Goal: Task Accomplishment & Management: Complete application form

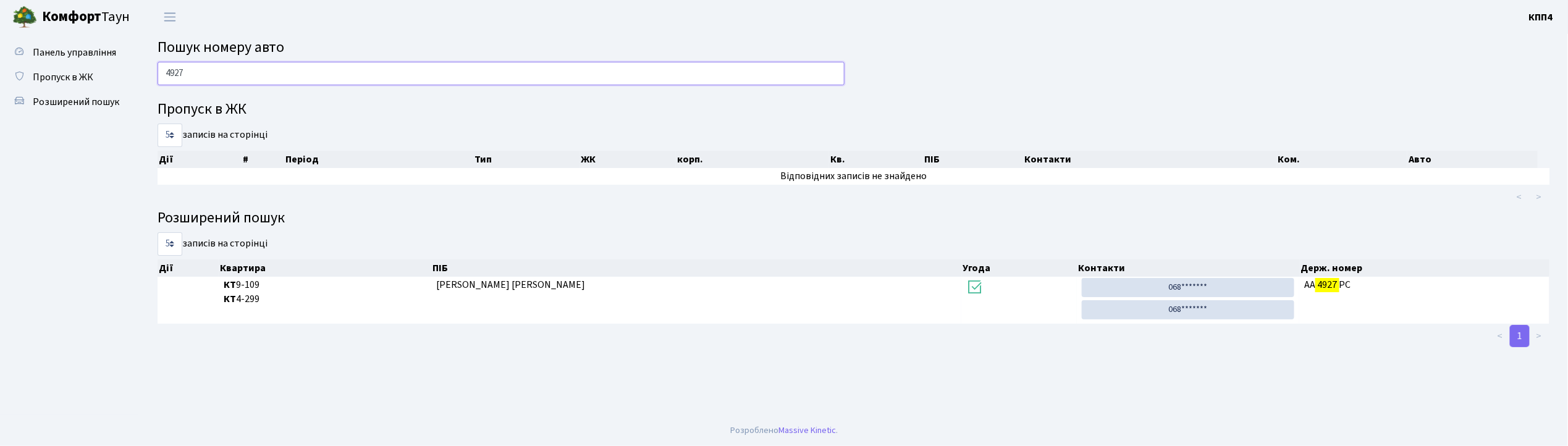
click at [229, 77] on input "4927" at bounding box center [501, 73] width 687 height 23
type input "4"
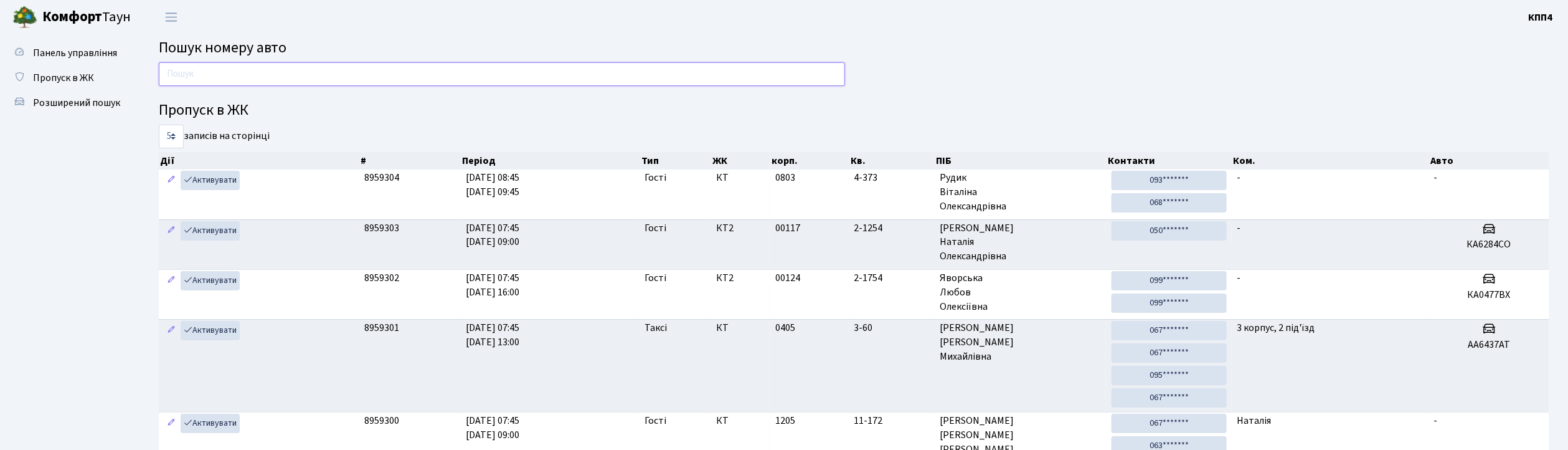
type input "0"
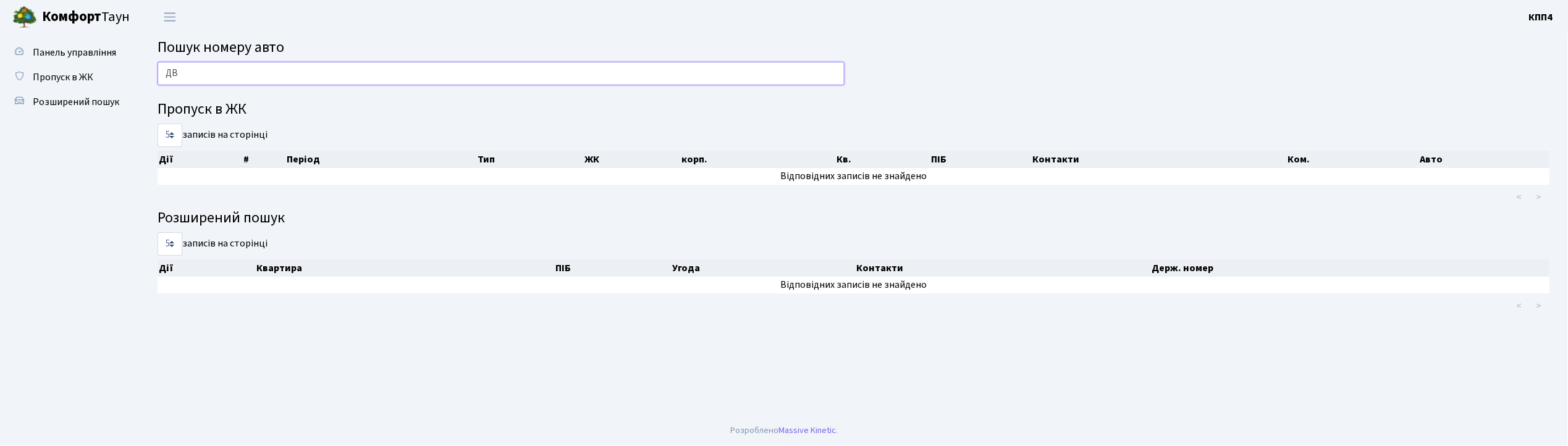
type input "Д"
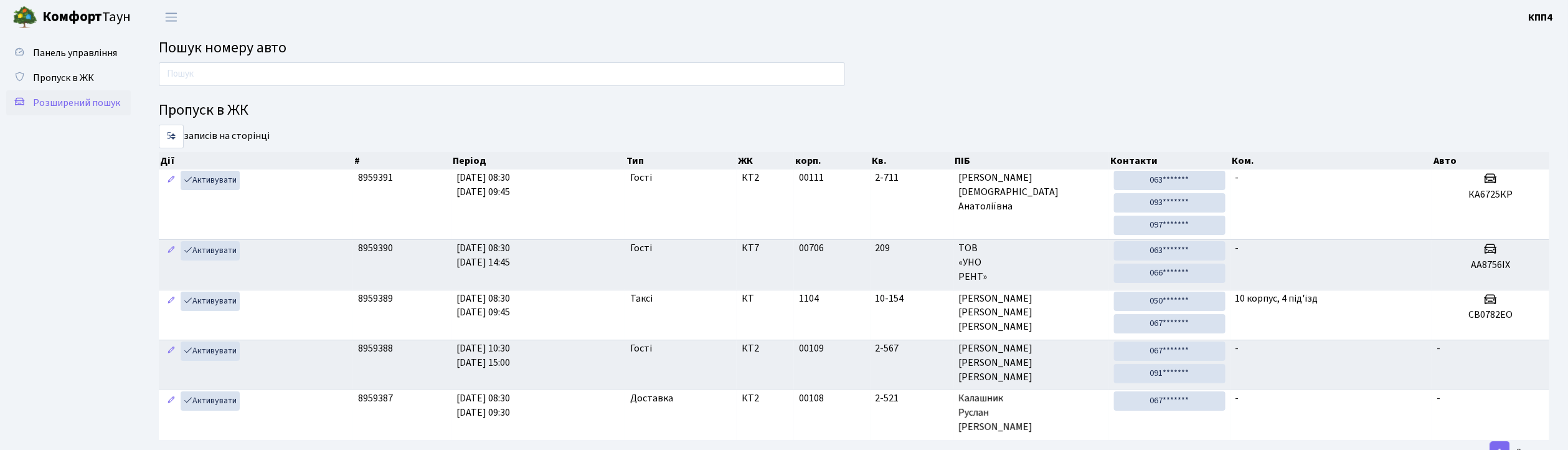
click at [80, 106] on span "Розширений пошук" at bounding box center [76, 102] width 87 height 13
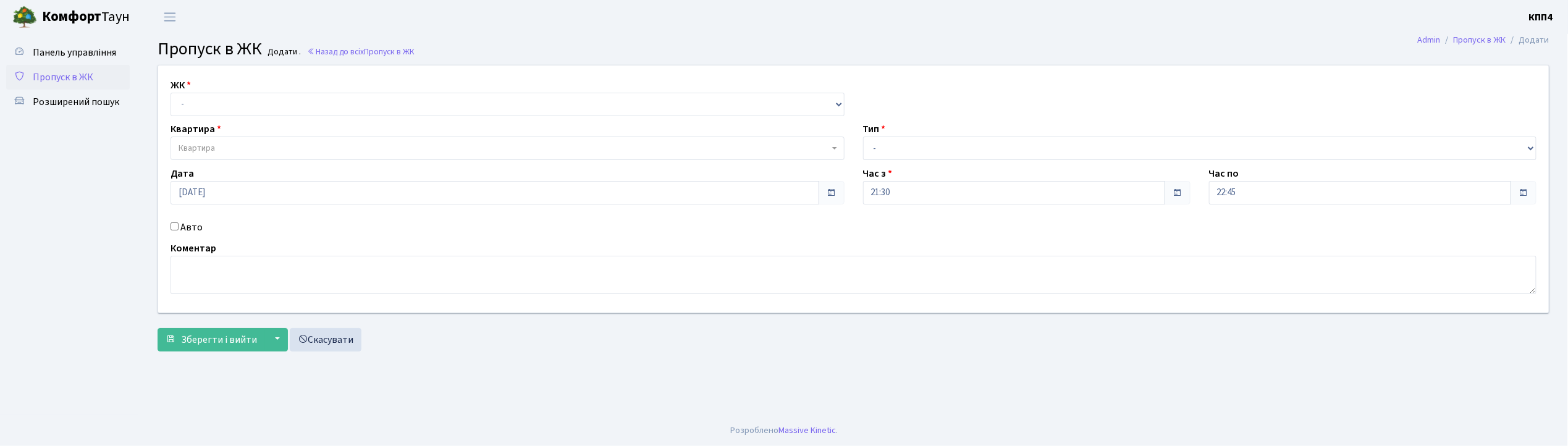
click at [176, 223] on input "Авто" at bounding box center [174, 227] width 8 height 8
checkbox input "true"
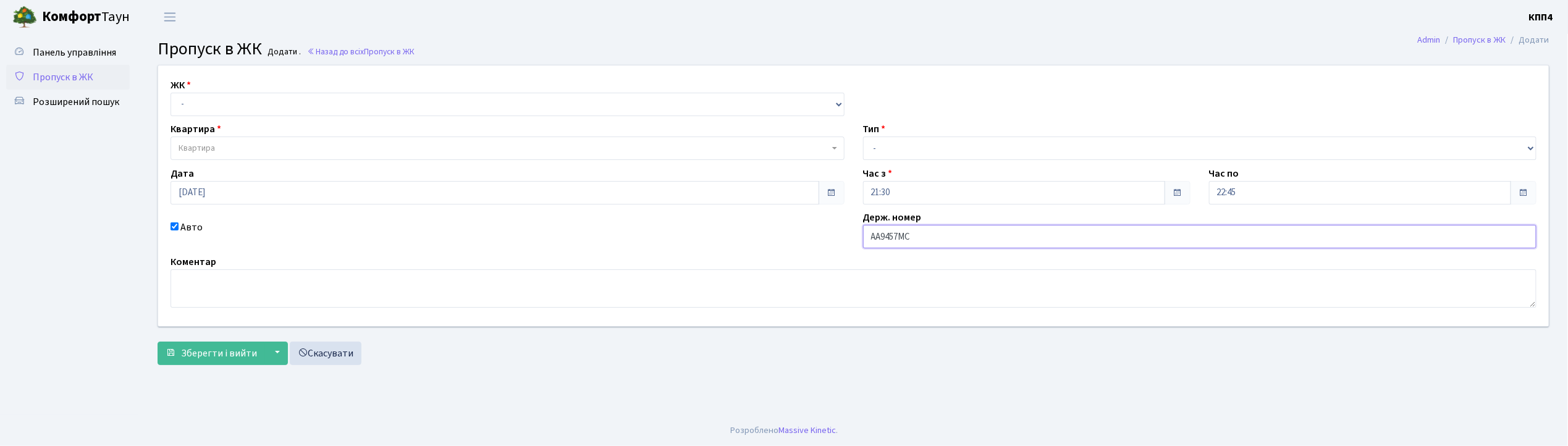
type input "АА9457МС"
click at [241, 99] on select "- КТ, вул. Регенераторна, 4 КТ2, просп. Соборності, 17 КТ3, вул. Березнева, 16 …" at bounding box center [507, 105] width 674 height 23
select select "271"
click at [170, 93] on select "- КТ, вул. Регенераторна, 4 КТ2, просп. Соборності, 17 КТ3, вул. Березнева, 16 …" at bounding box center [507, 105] width 674 height 23
select select
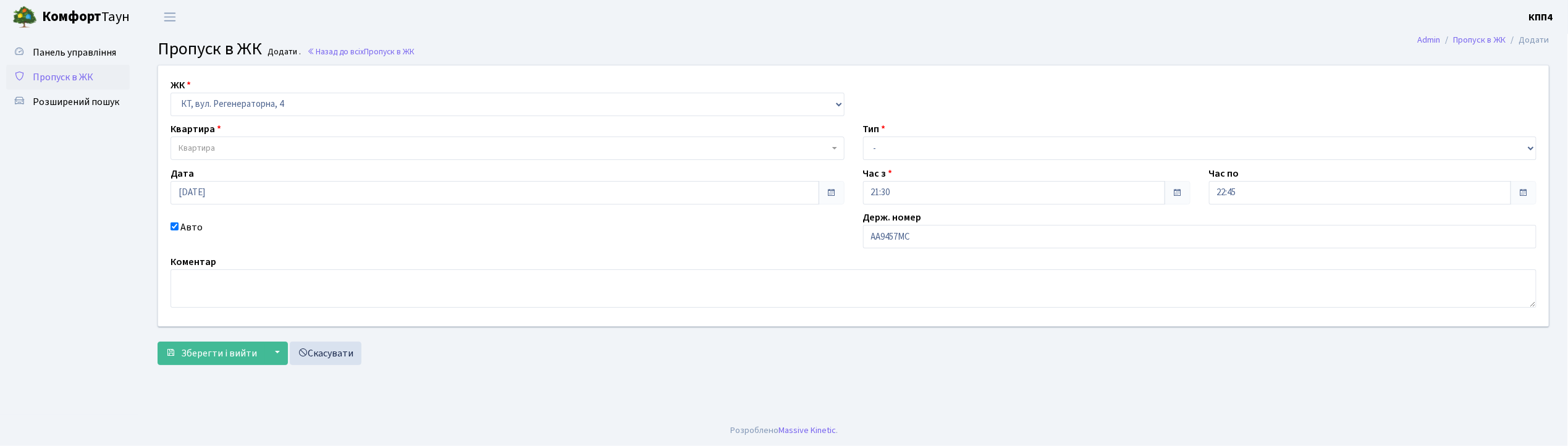
click at [246, 141] on span "Квартира" at bounding box center [507, 148] width 674 height 23
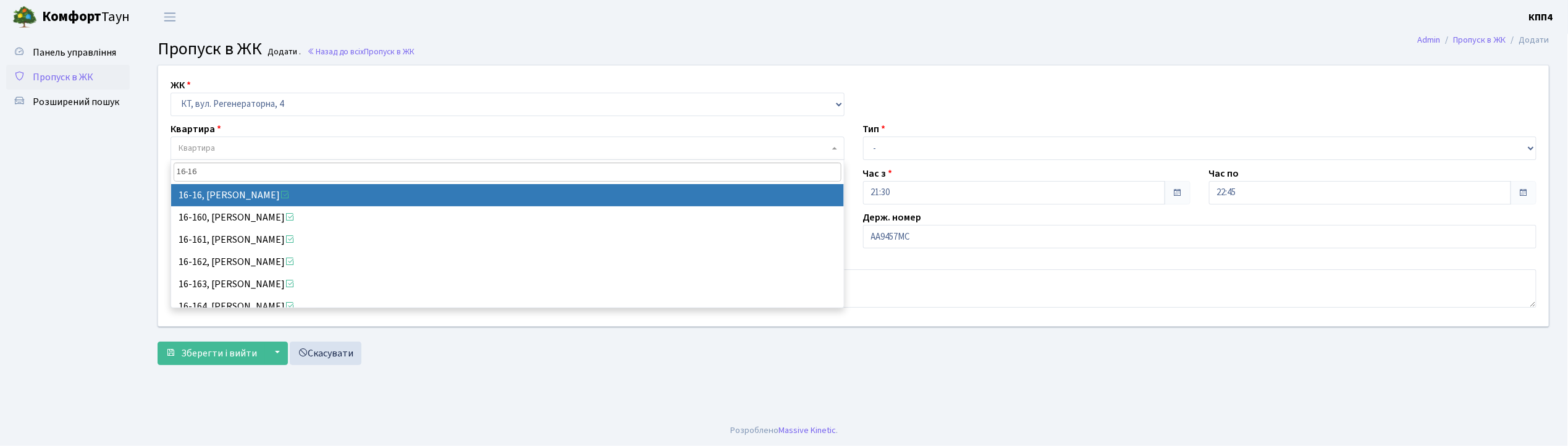
type input "16-16"
select select "8577"
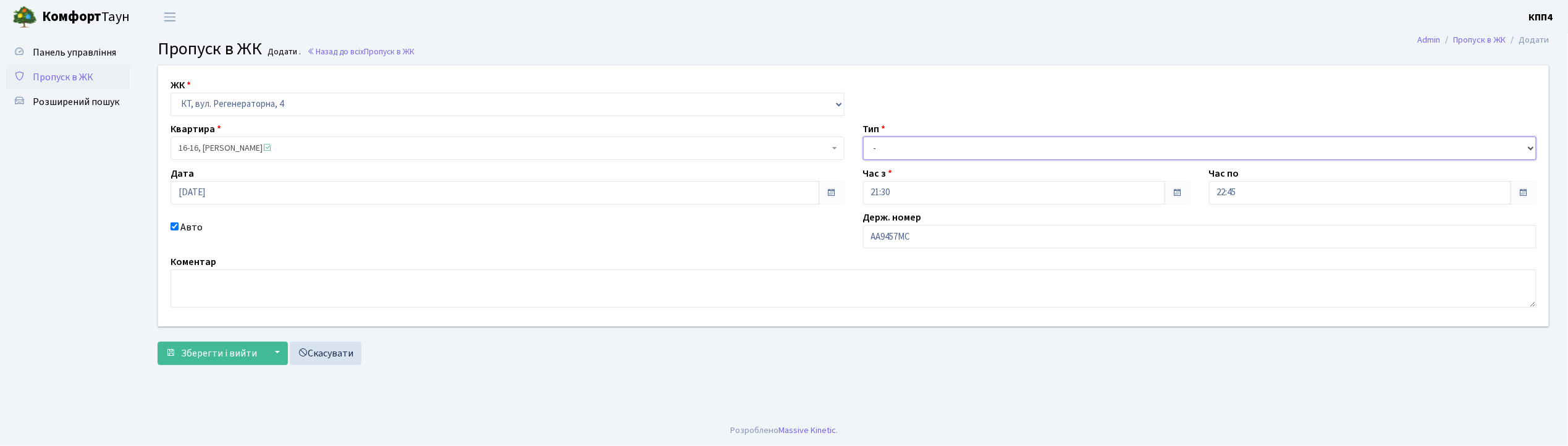
click at [930, 143] on select "- Доставка Таксі Гості Сервіс" at bounding box center [1200, 148] width 674 height 23
click at [863, 137] on select "- Доставка Таксі Гості Сервіс" at bounding box center [1200, 148] width 674 height 23
click at [904, 147] on select "- Доставка Таксі Гості Сервіс" at bounding box center [1200, 148] width 674 height 23
select select "2"
click at [863, 137] on select "- Доставка Таксі Гості Сервіс" at bounding box center [1200, 148] width 674 height 23
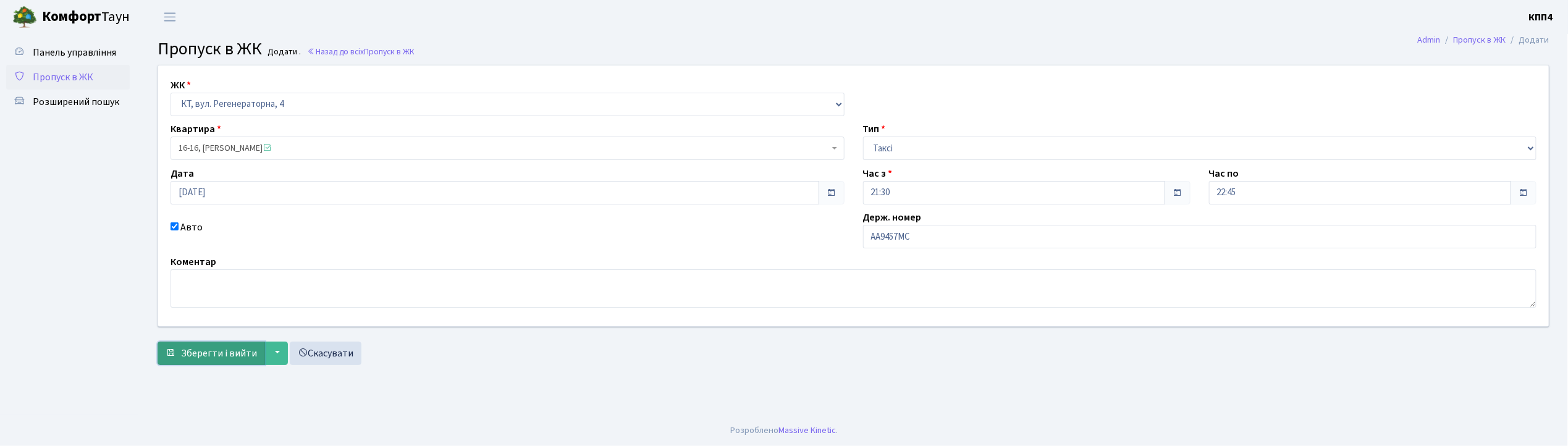
click at [228, 355] on span "Зберегти і вийти" at bounding box center [219, 353] width 76 height 13
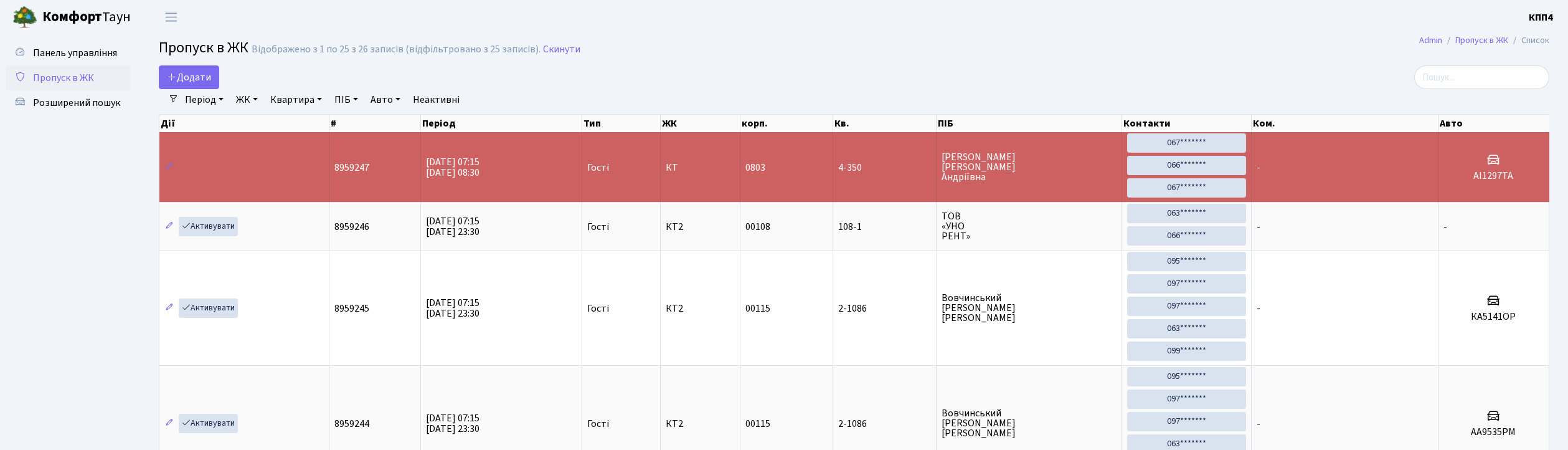
select select "25"
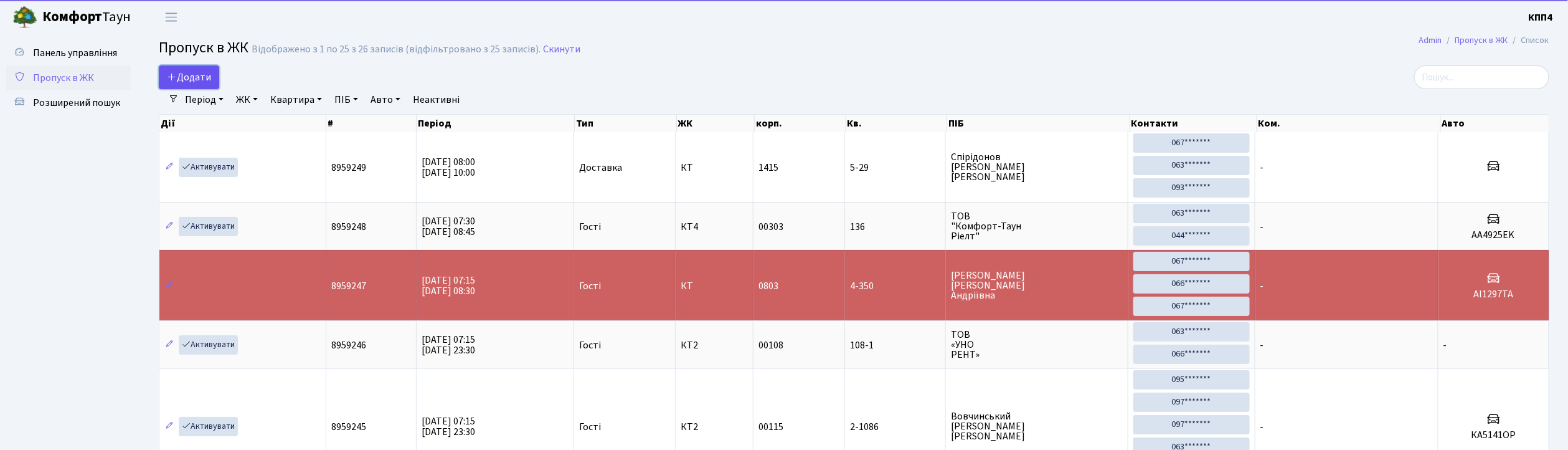
click at [210, 70] on span "Додати" at bounding box center [189, 76] width 44 height 13
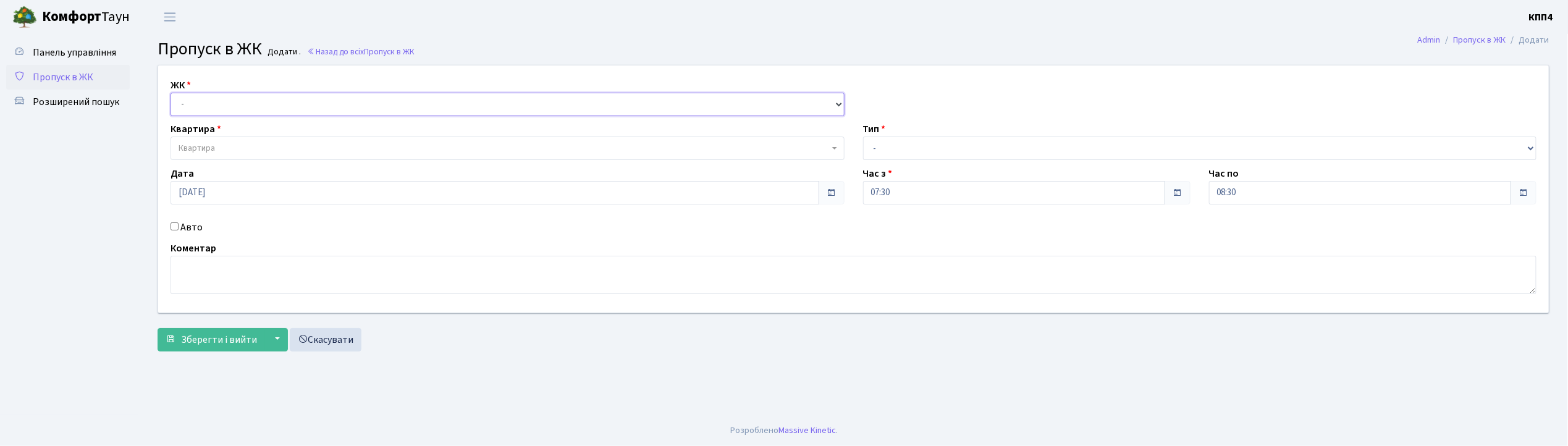
click at [206, 107] on select "- КТ, вул. Регенераторна, 4 КТ2, просп. [STREET_ADDRESS] [STREET_ADDRESS] [PERS…" at bounding box center [507, 105] width 674 height 23
select select "271"
click at [170, 93] on select "- КТ, вул. Регенераторна, 4 КТ2, просп. [STREET_ADDRESS] [STREET_ADDRESS] [PERS…" at bounding box center [507, 105] width 674 height 23
select select
click at [252, 155] on span "Квартира" at bounding box center [503, 148] width 651 height 12
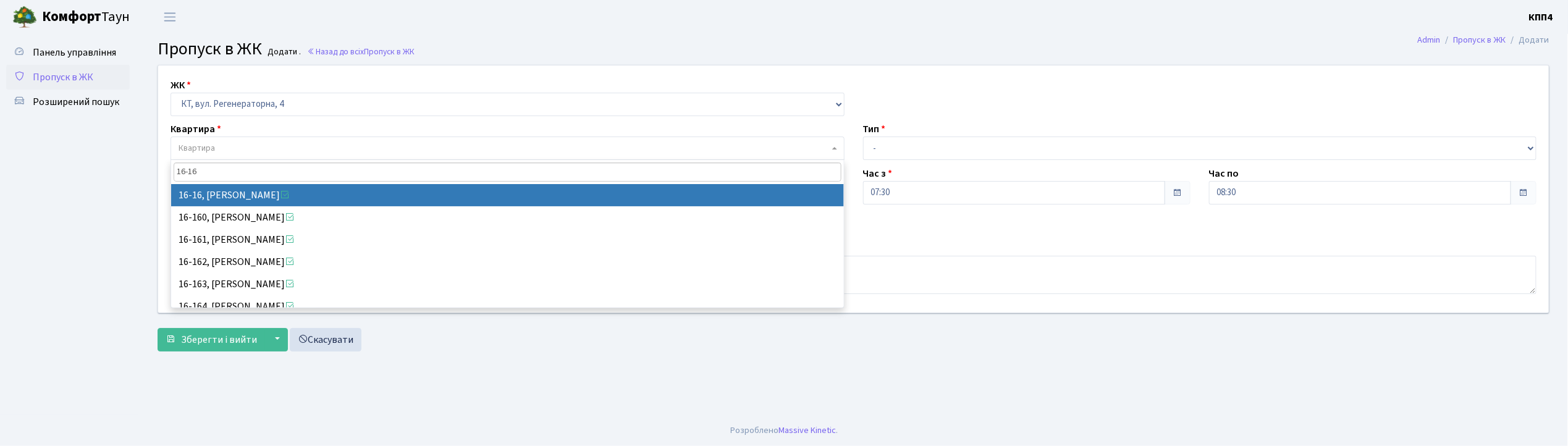
type input "16-16"
select select "8577"
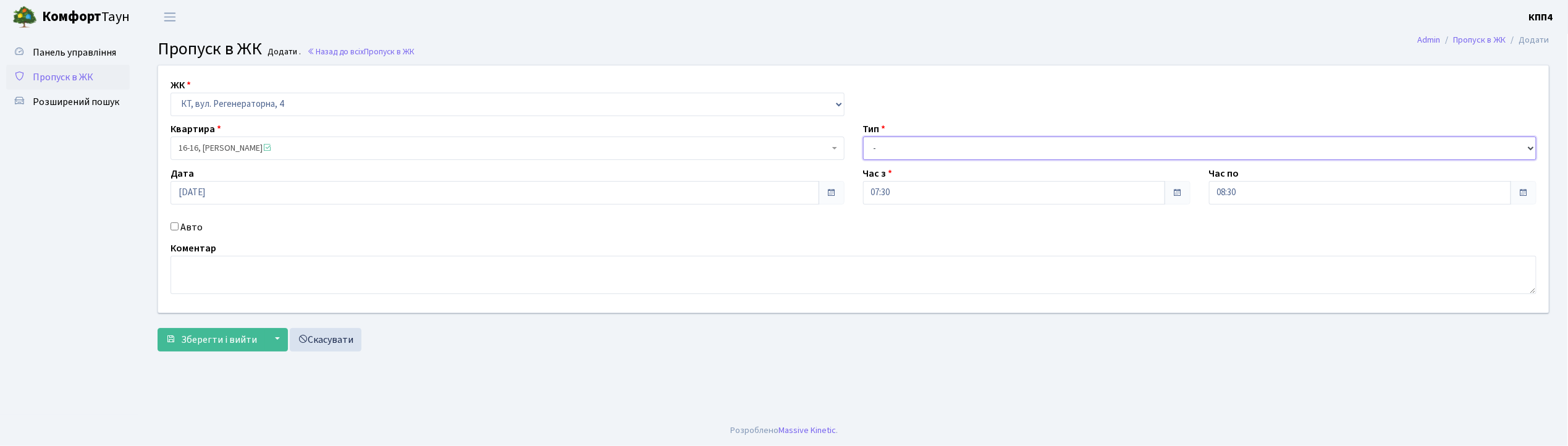
click at [907, 145] on select "- Доставка Таксі Гості Сервіс" at bounding box center [1200, 148] width 674 height 23
select select "2"
click at [863, 137] on select "- Доставка Таксі Гості Сервіс" at bounding box center [1200, 148] width 674 height 23
click at [176, 226] on input "Авто" at bounding box center [174, 227] width 8 height 8
checkbox input "true"
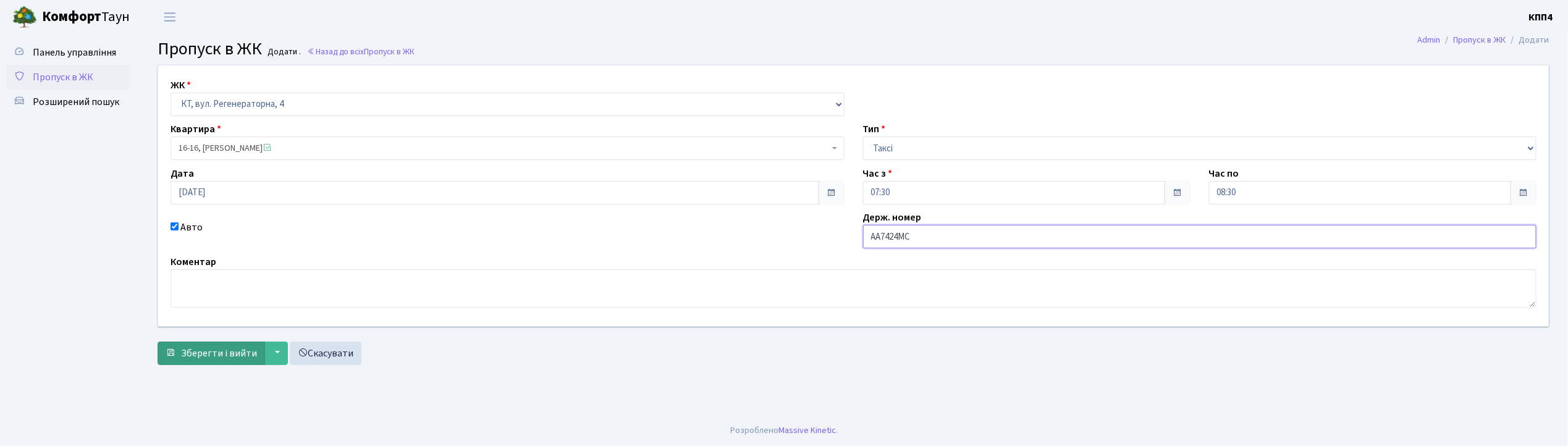
type input "АА7424МС"
click at [238, 350] on span "Зберегти і вийти" at bounding box center [219, 353] width 76 height 13
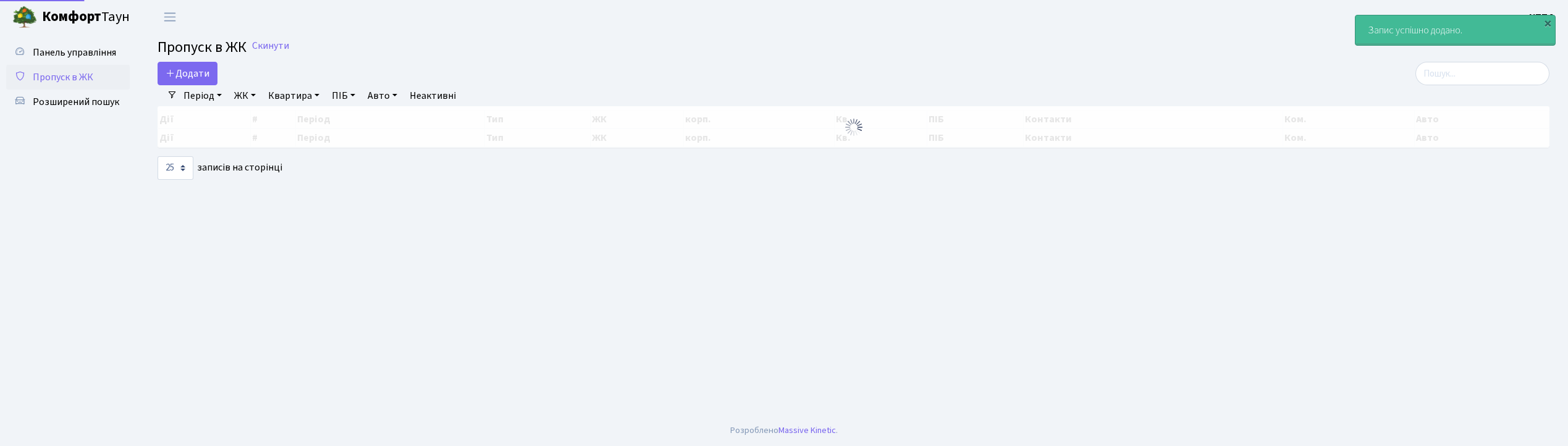
select select "25"
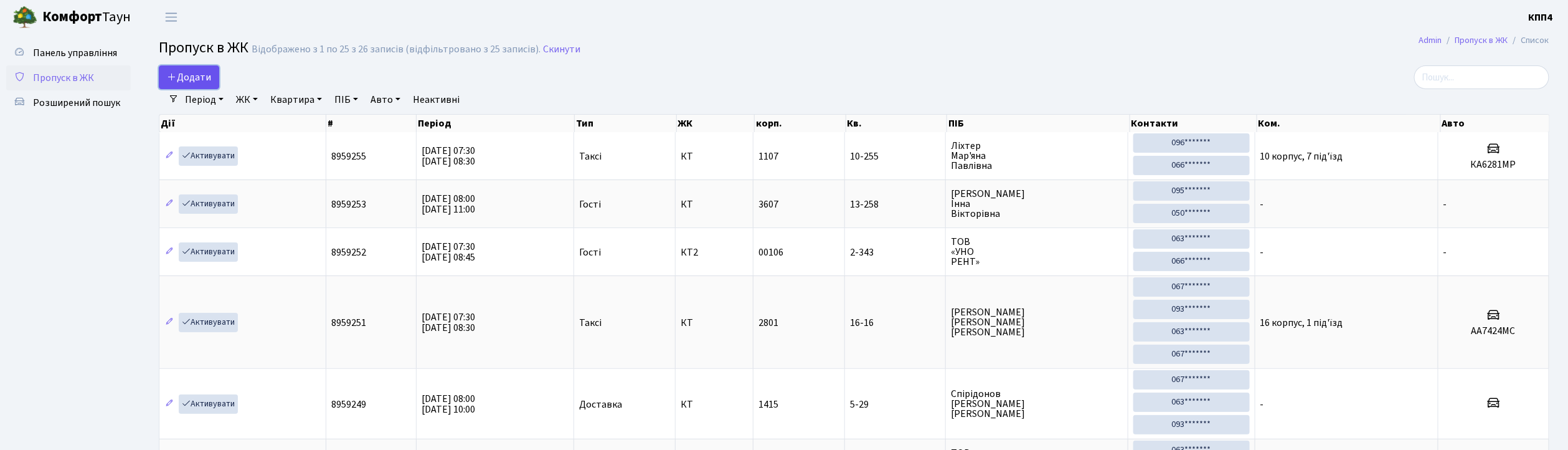
click at [202, 76] on span "Додати" at bounding box center [189, 76] width 44 height 13
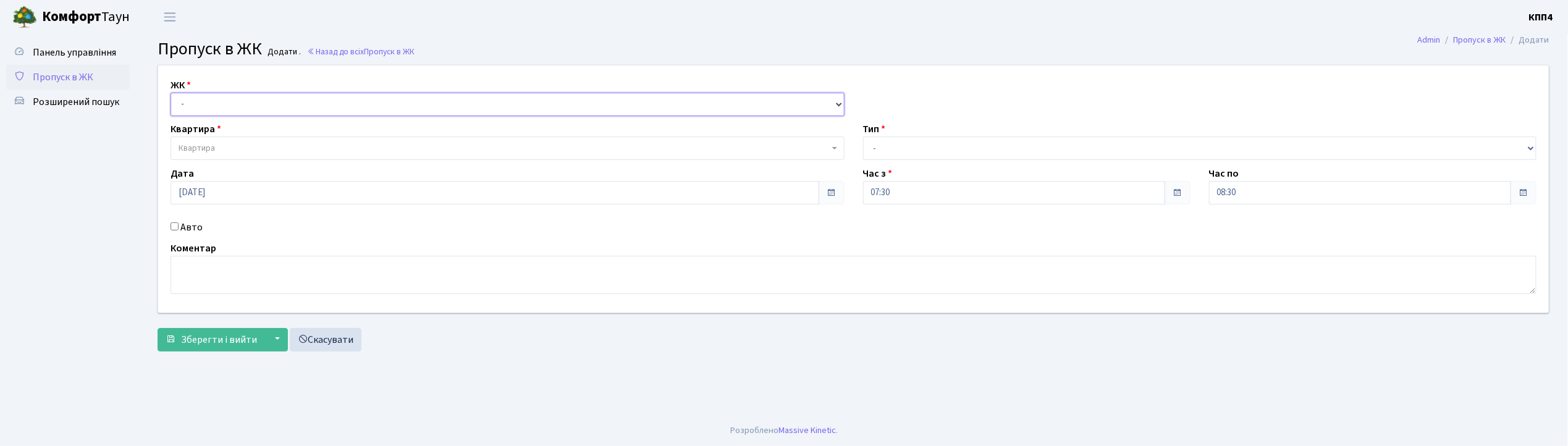
click at [337, 97] on select "- КТ, вул. Регенераторна, 4 КТ2, просп. Соборності, 17 КТ3, вул. Березнева, 16 …" at bounding box center [507, 105] width 674 height 23
click at [142, 134] on div "ЖК - КТ, вул. Регенераторна, 4 КТ2, просп. Соборності, 17 КТ3, вул. Березнева, …" at bounding box center [853, 211] width 1429 height 293
click at [174, 223] on input "Авто" at bounding box center [174, 227] width 8 height 8
checkbox input "true"
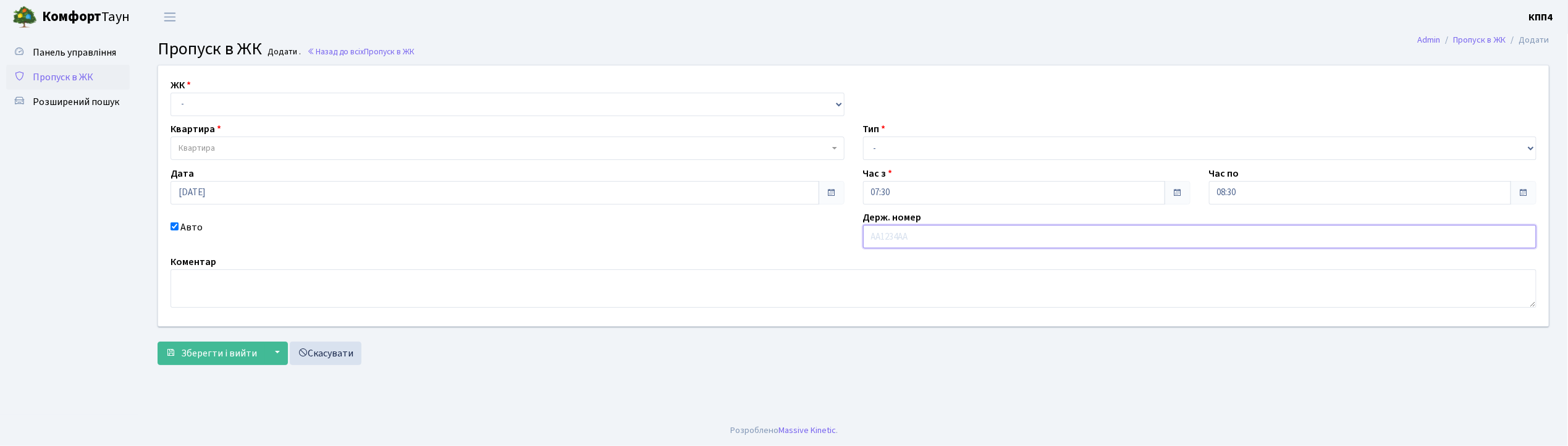
click at [895, 237] on input "text" at bounding box center [1200, 237] width 674 height 23
type input "АА9457МС"
click at [1002, 149] on select "- Доставка Таксі Гості Сервіс" at bounding box center [1200, 148] width 674 height 23
select select "2"
click at [863, 137] on select "- Доставка Таксі Гості Сервіс" at bounding box center [1200, 148] width 674 height 23
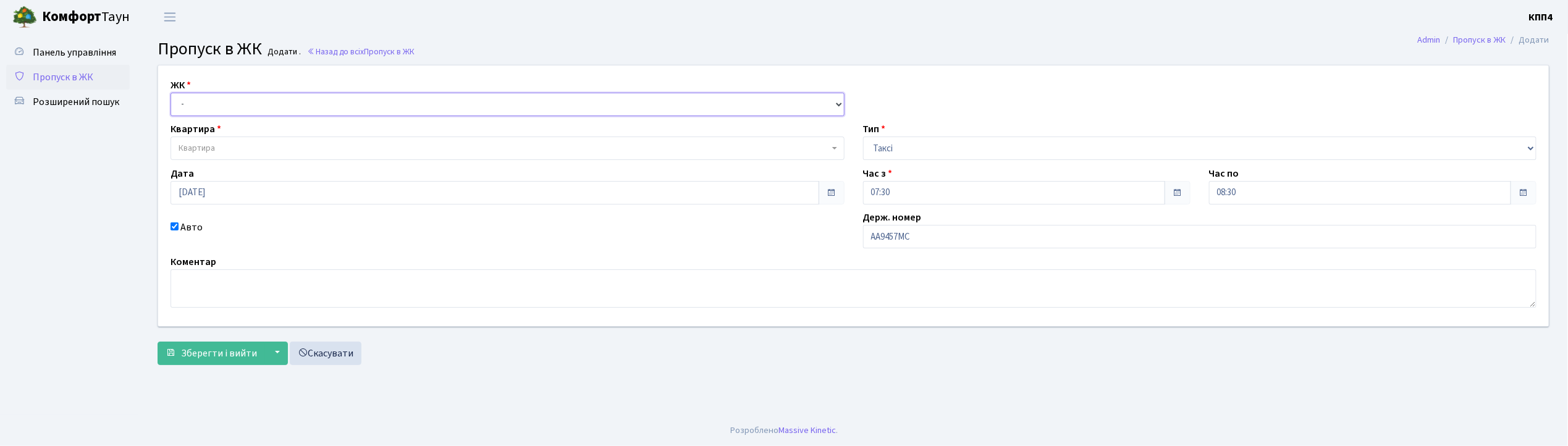
click at [316, 102] on select "- КТ, вул. Регенераторна, 4 КТ2, просп. Соборності, 17 КТ3, вул. Березнева, 16 …" at bounding box center [507, 105] width 674 height 23
select select "271"
click at [170, 93] on select "- КТ, вул. Регенераторна, 4 КТ2, просп. Соборності, 17 КТ3, вул. Березнева, 16 …" at bounding box center [507, 105] width 674 height 23
select select
click at [309, 146] on span "Квартира" at bounding box center [503, 148] width 651 height 12
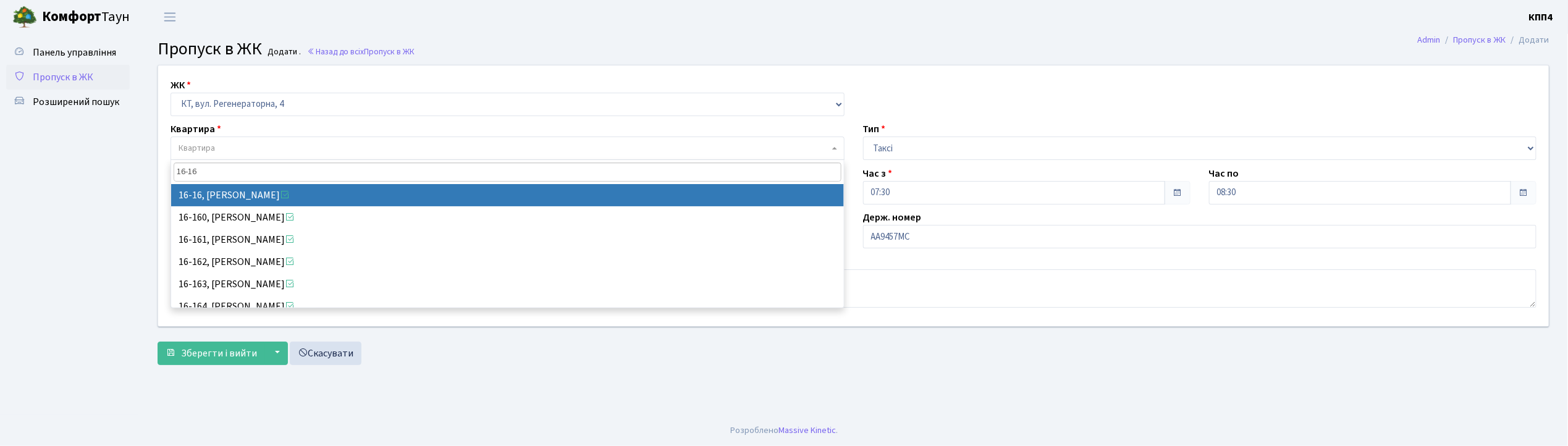
type input "16-16"
select select "8577"
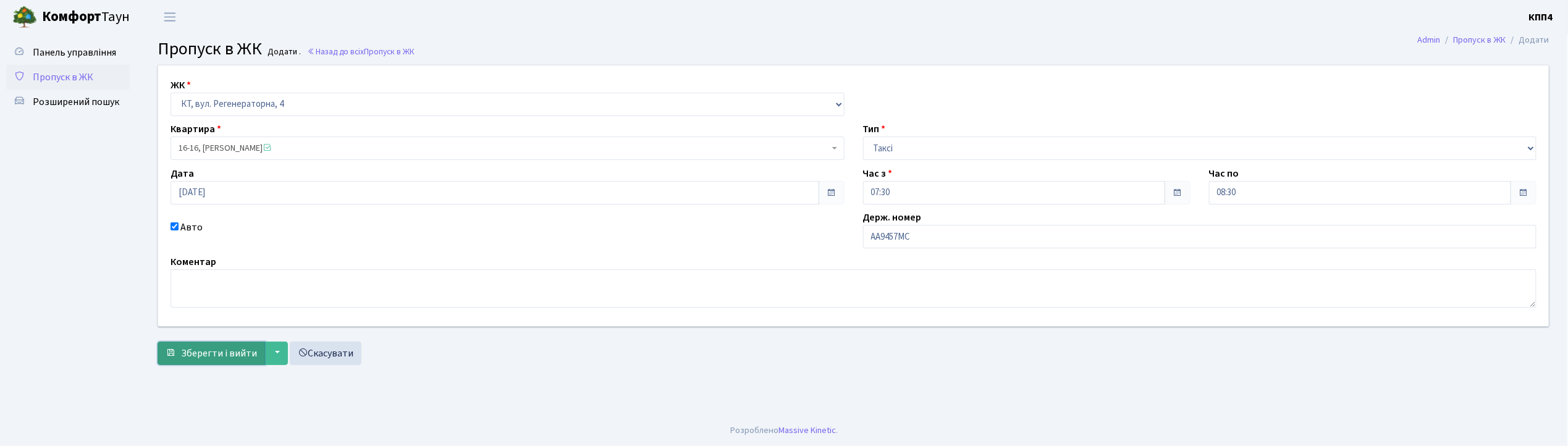
click at [241, 354] on span "Зберегти і вийти" at bounding box center [219, 353] width 76 height 13
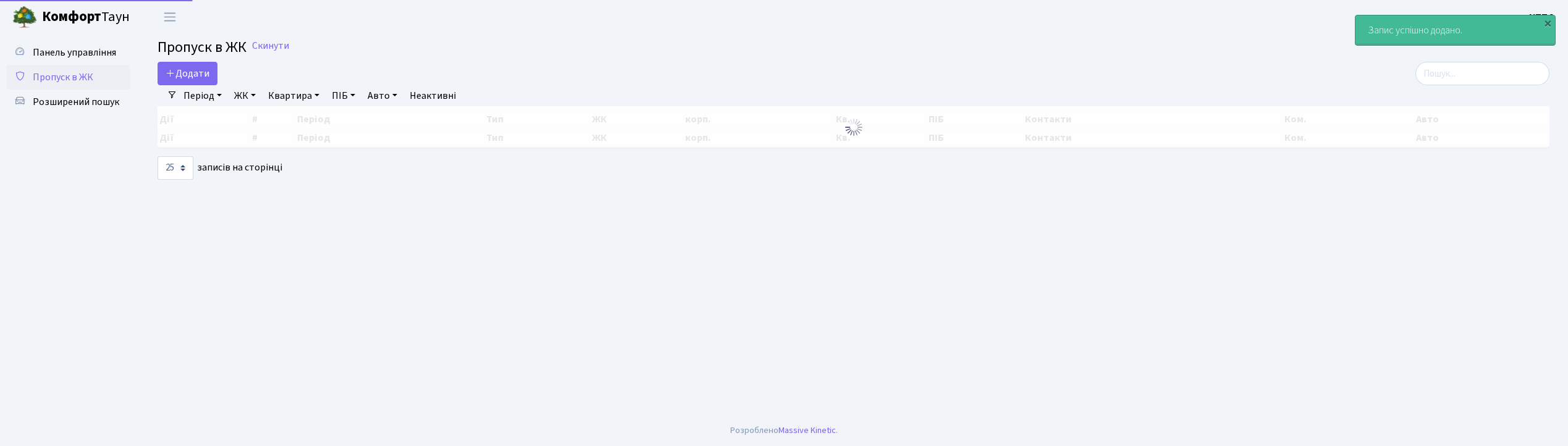
select select "25"
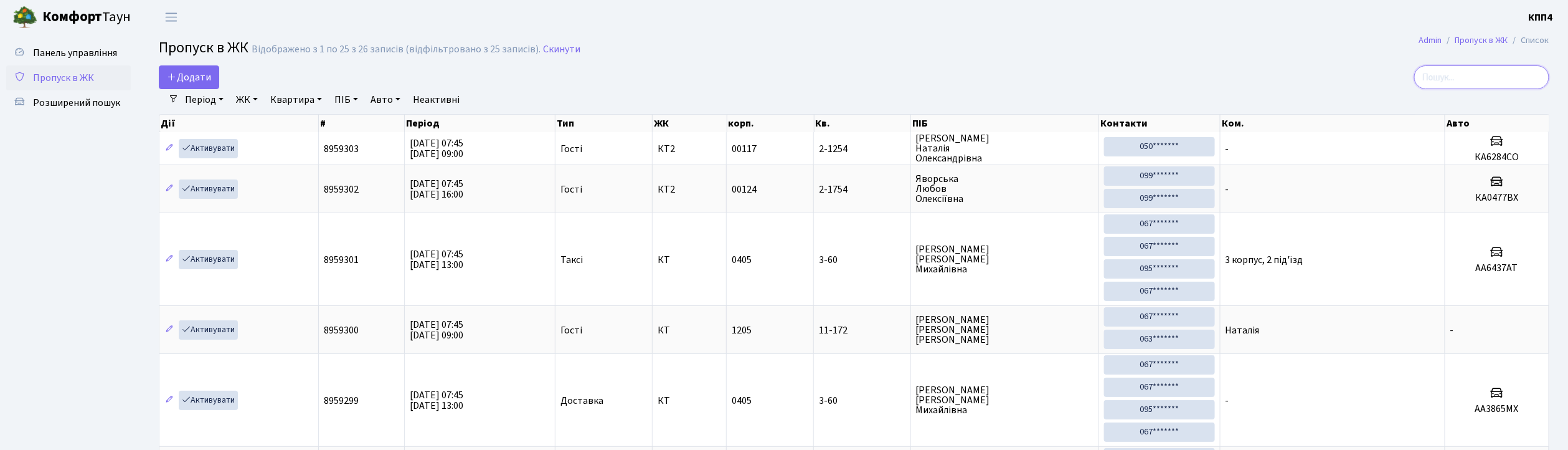
click at [1447, 73] on input "search" at bounding box center [1482, 77] width 135 height 24
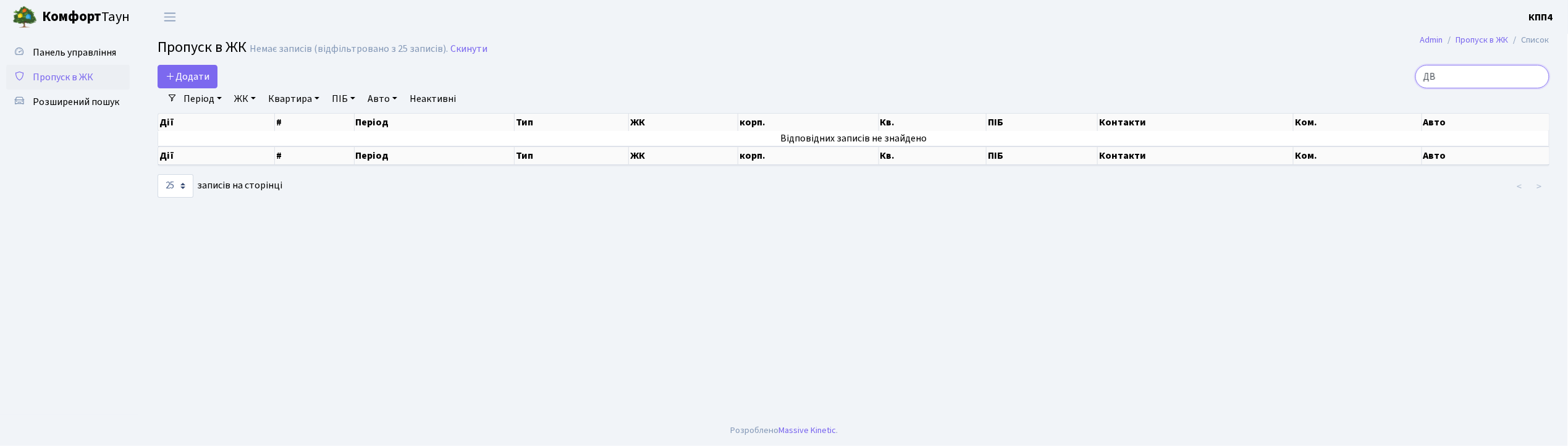
type input "Д"
type input "7"
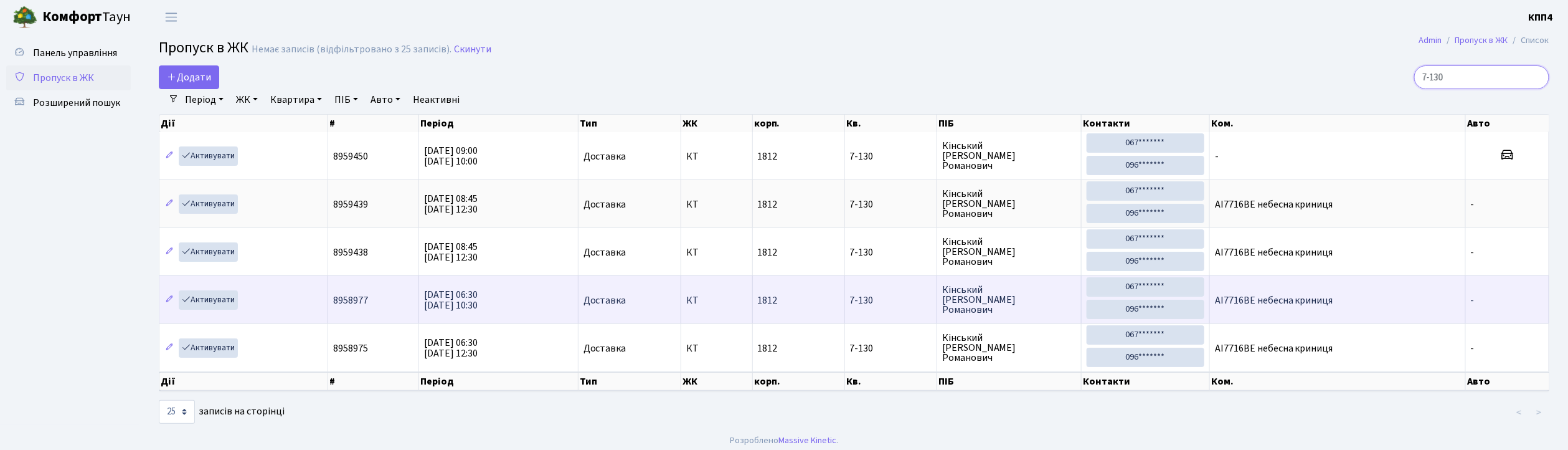
scroll to position [13, 0]
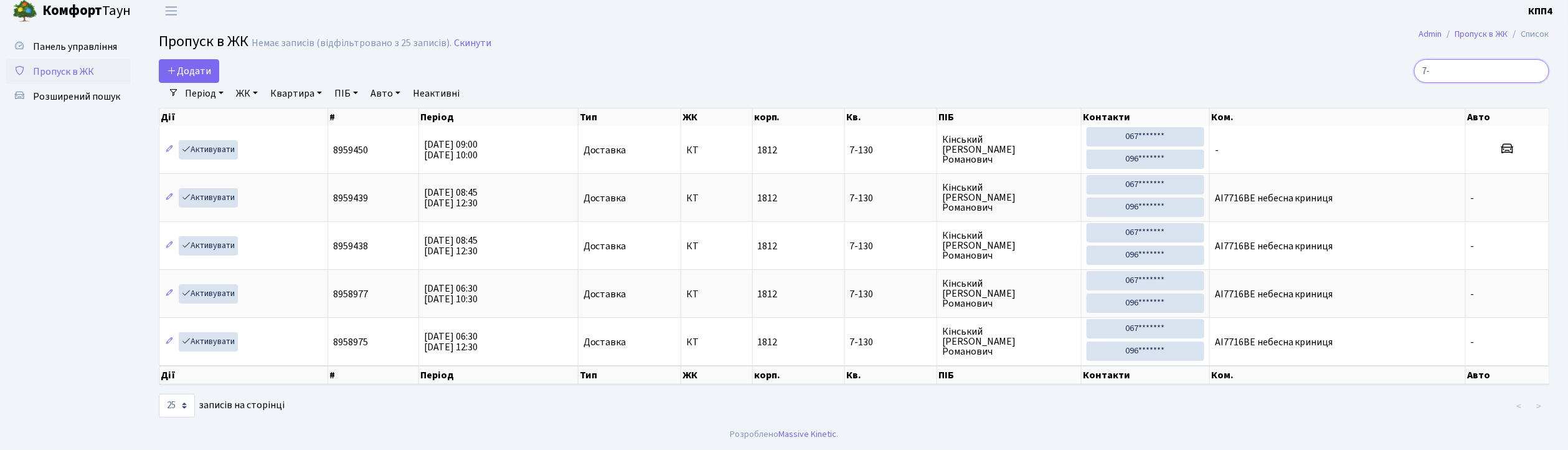
type input "7"
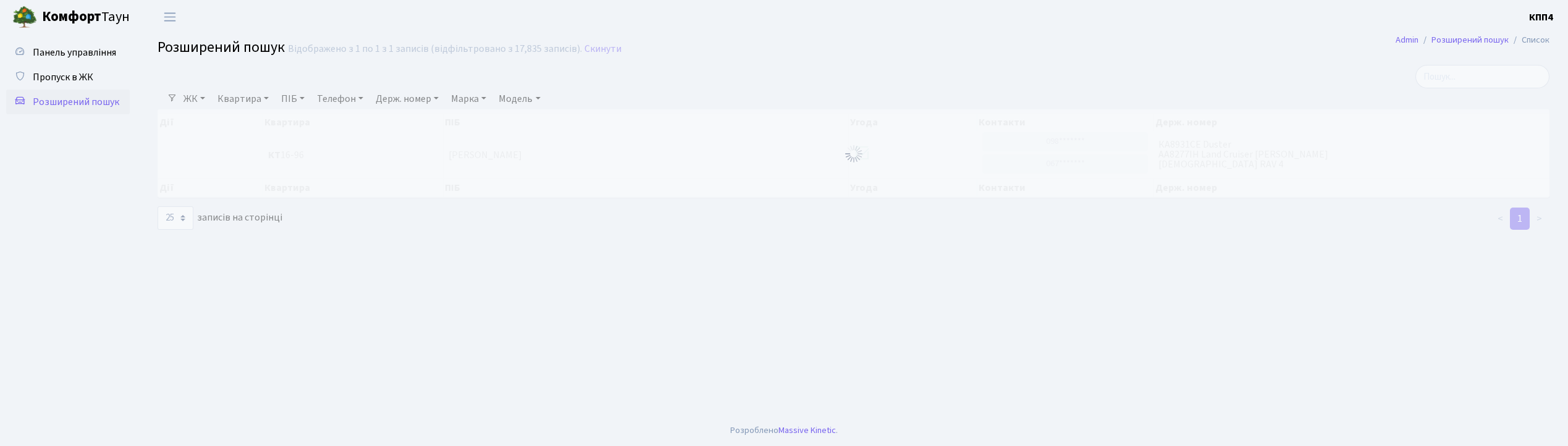
select select "25"
click at [80, 77] on span "Пропуск в ЖК" at bounding box center [63, 77] width 60 height 13
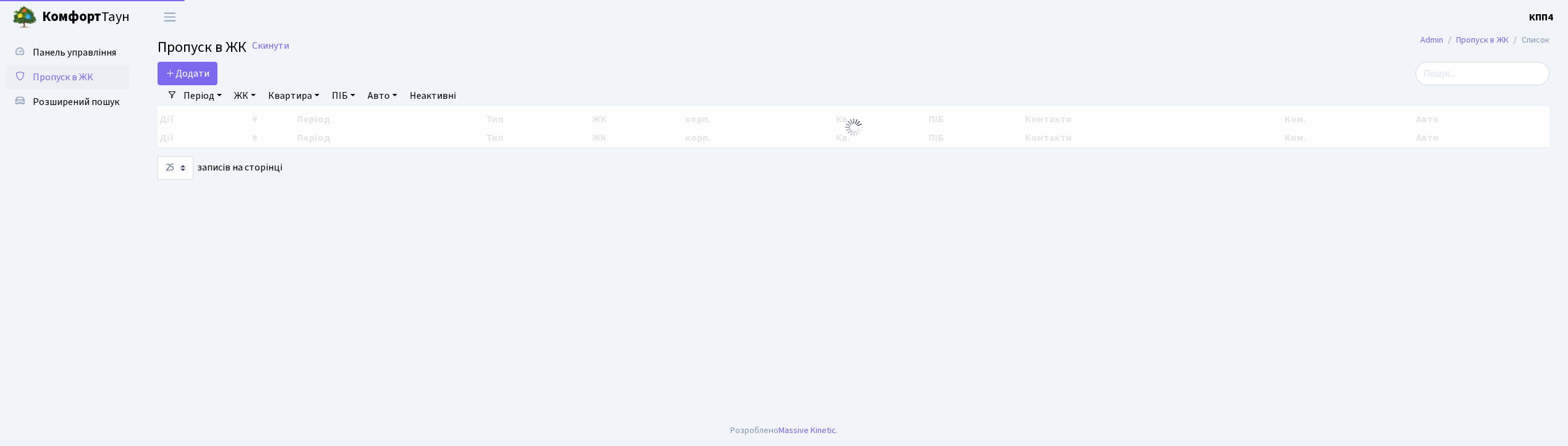
select select "25"
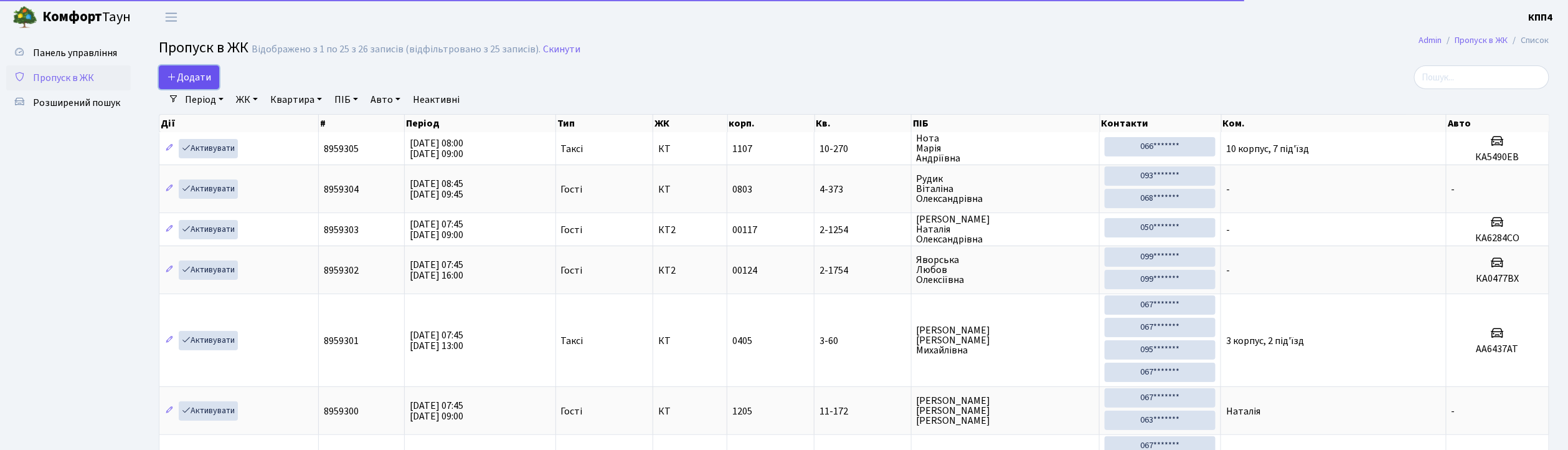
click at [214, 82] on link "Додати" at bounding box center [189, 77] width 61 height 24
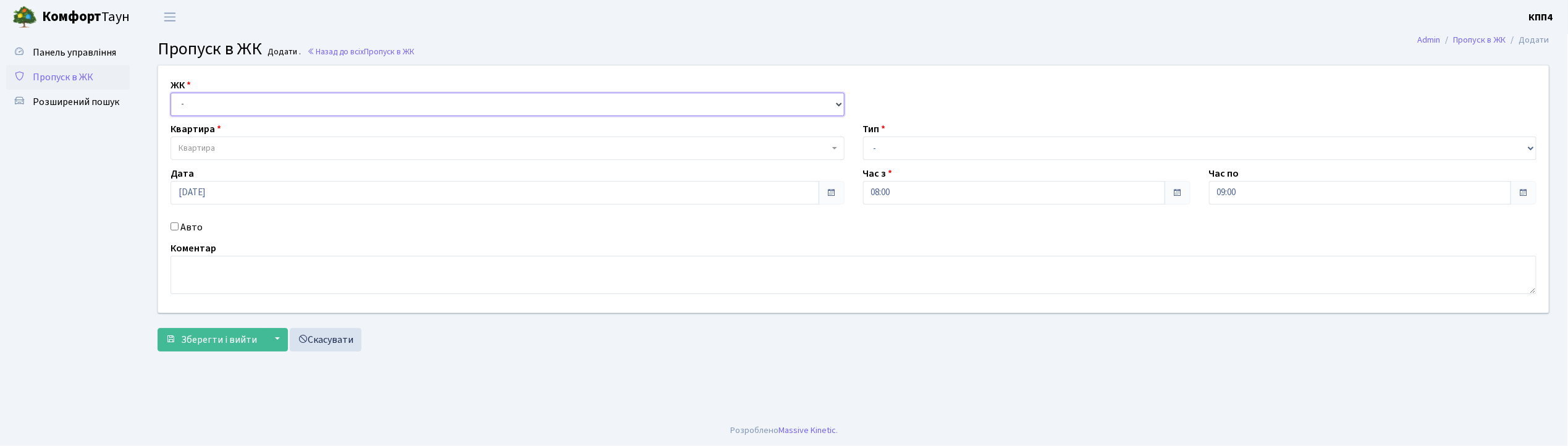
click at [195, 108] on select "- КТ, вул. Регенераторна, 4 КТ2, просп. Соборності, 17 КТ3, вул. Березнева, 16 …" at bounding box center [507, 105] width 674 height 23
select select "271"
click at [170, 93] on select "- КТ, вул. Регенераторна, 4 КТ2, просп. Соборності, 17 КТ3, вул. Березнева, 16 …" at bounding box center [507, 105] width 674 height 23
select select
drag, startPoint x: 196, startPoint y: 115, endPoint x: 191, endPoint y: 142, distance: 27.5
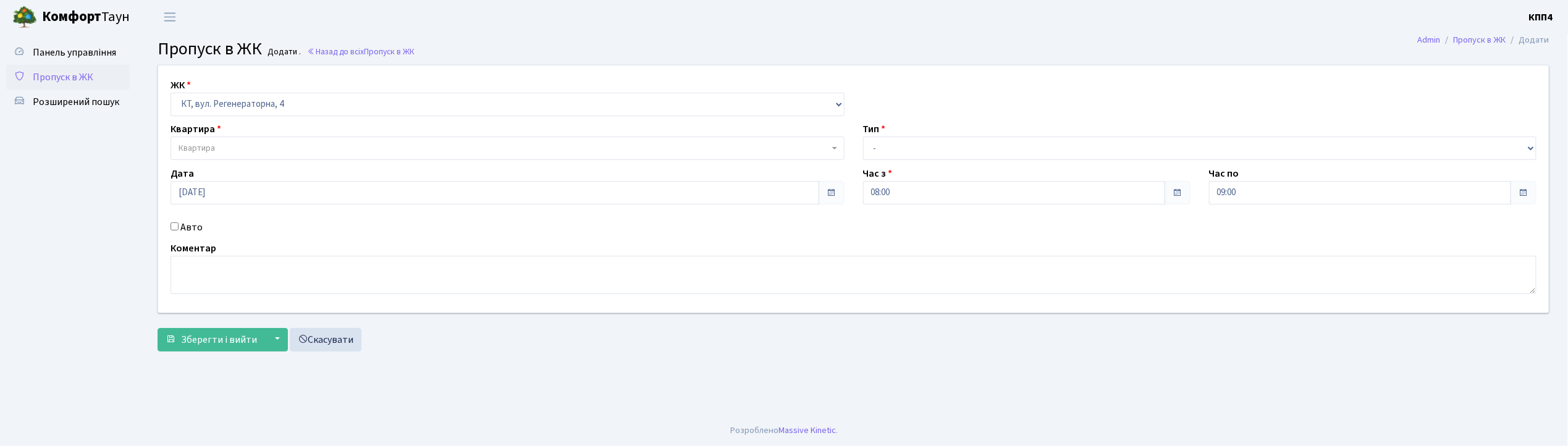
click at [191, 142] on span "Квартира" at bounding box center [196, 148] width 37 height 12
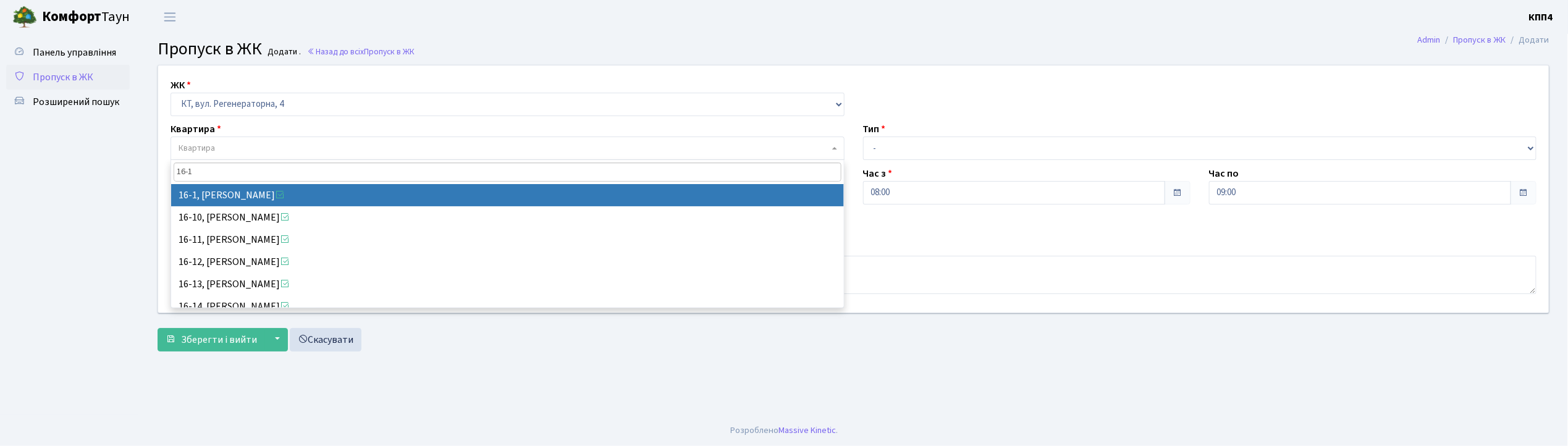
type input "16-1"
select select "8562"
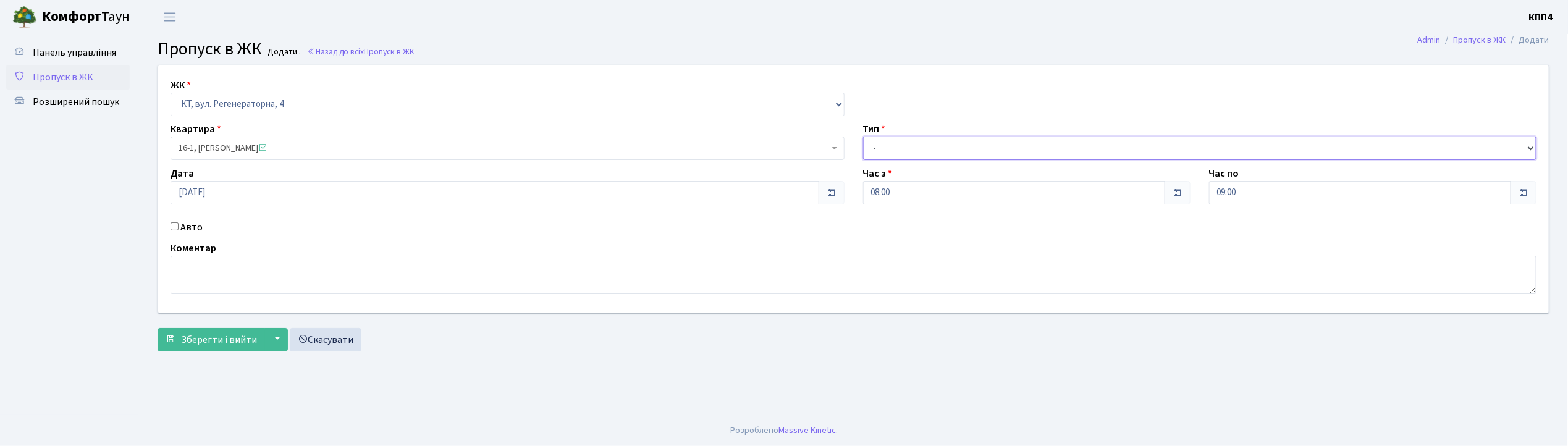
click at [903, 156] on select "- Доставка Таксі Гості Сервіс" at bounding box center [1200, 148] width 674 height 23
select select "3"
click at [863, 137] on select "- Доставка Таксі Гості Сервіс" at bounding box center [1200, 148] width 674 height 23
click at [188, 283] on textarea at bounding box center [853, 274] width 1366 height 38
type textarea "ВСІХХХ"
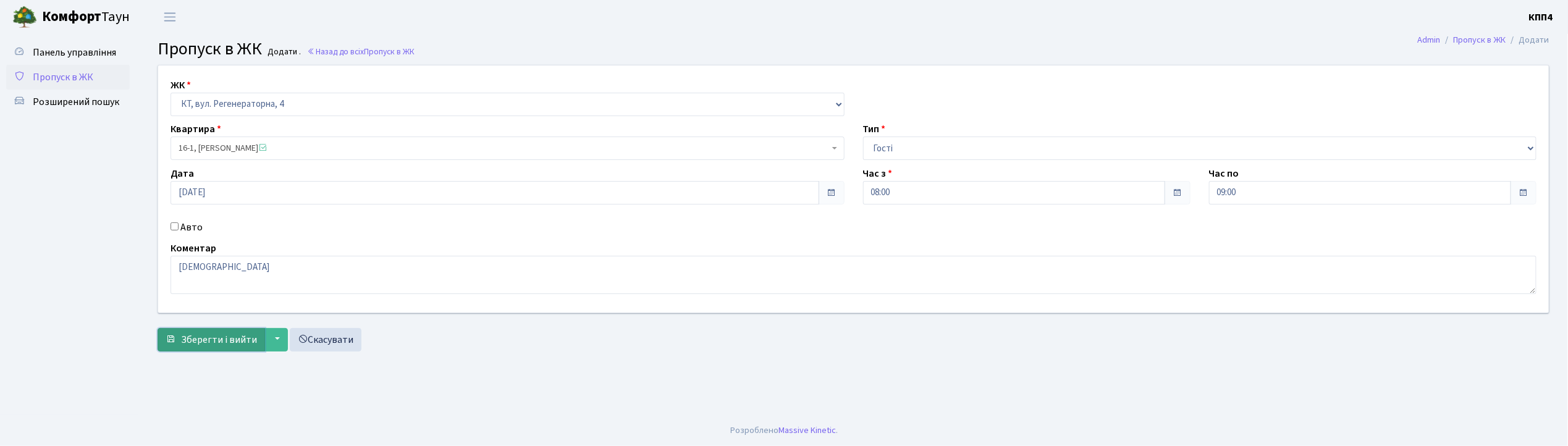
click at [213, 344] on span "Зберегти і вийти" at bounding box center [219, 339] width 76 height 13
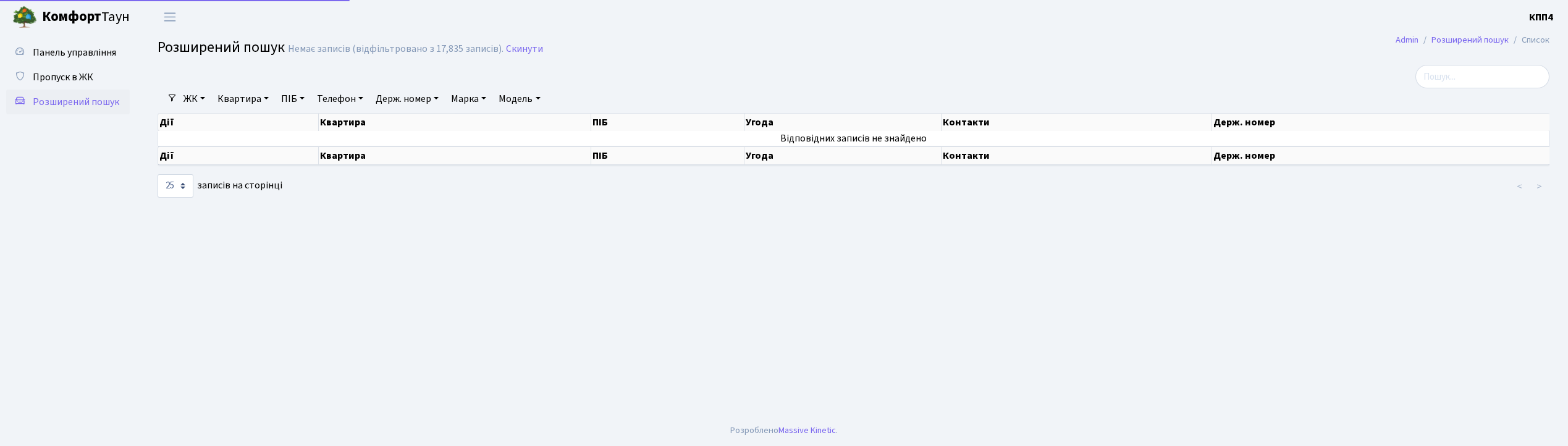
select select "25"
click at [411, 107] on link "Держ. номер" at bounding box center [406, 98] width 73 height 21
type input "Д"
click at [95, 52] on span "Панель управління" at bounding box center [74, 52] width 84 height 13
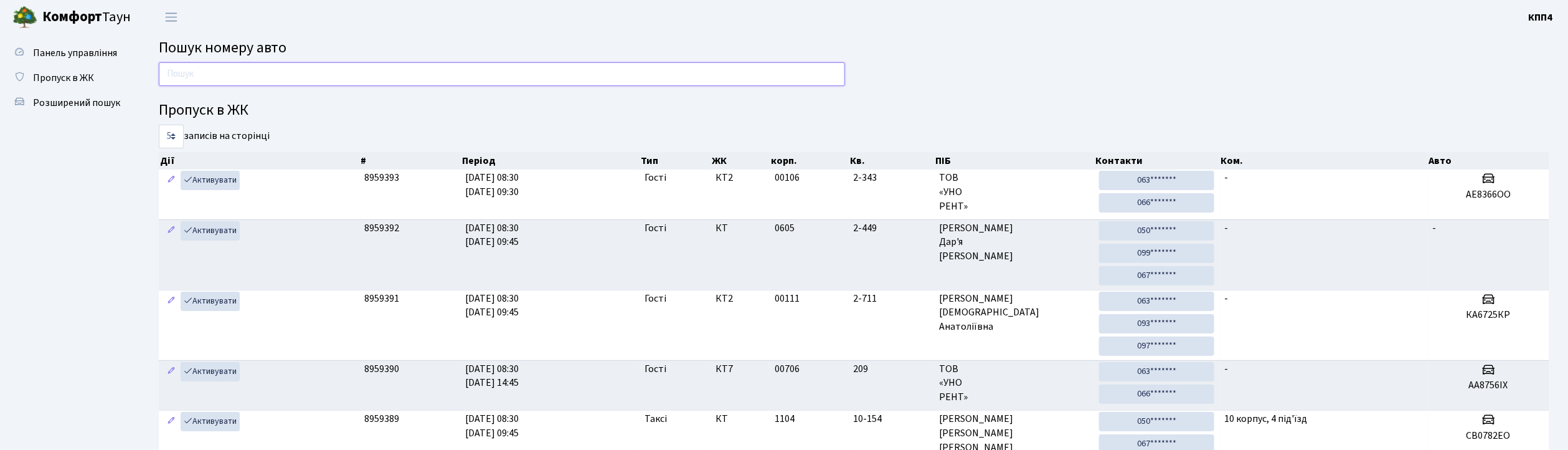
click at [197, 64] on input "text" at bounding box center [502, 74] width 686 height 24
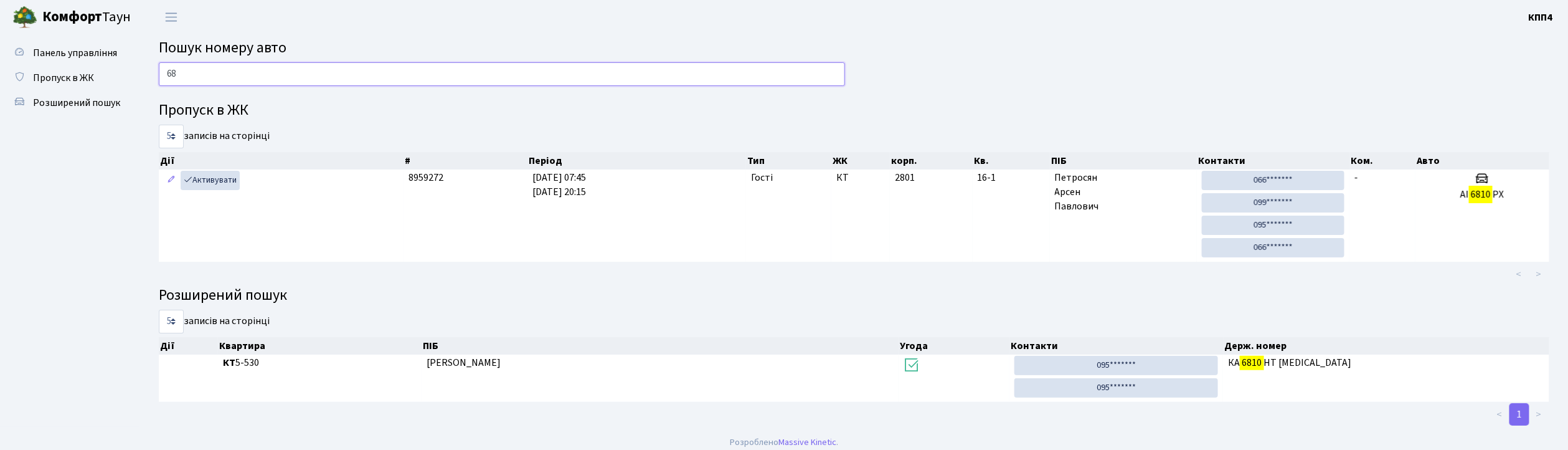
type input "6"
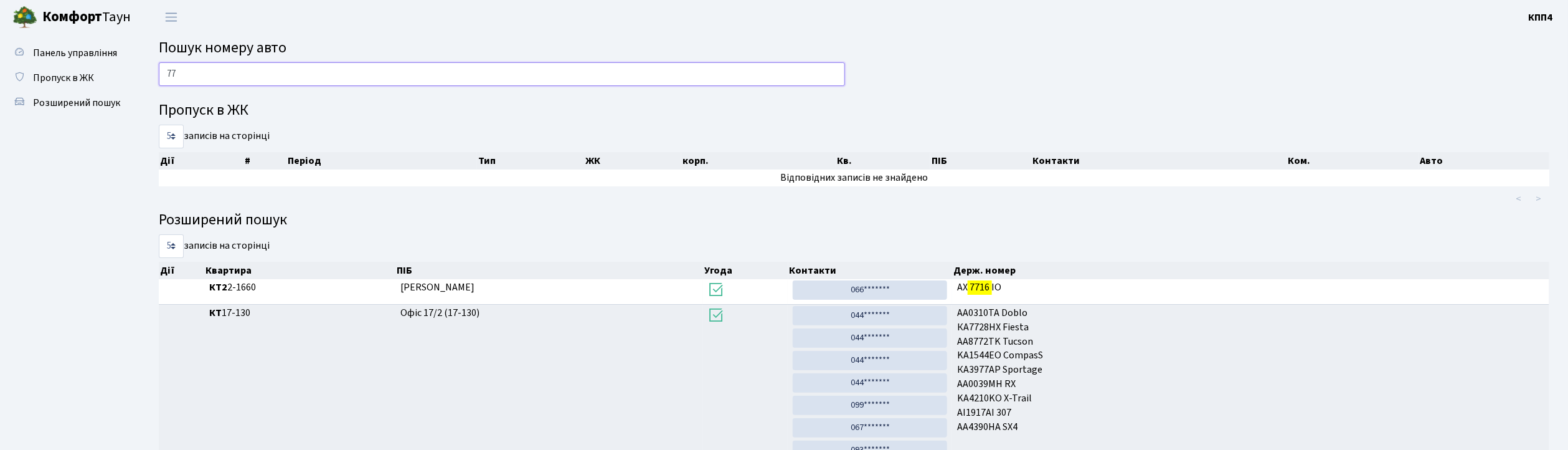
type input "7"
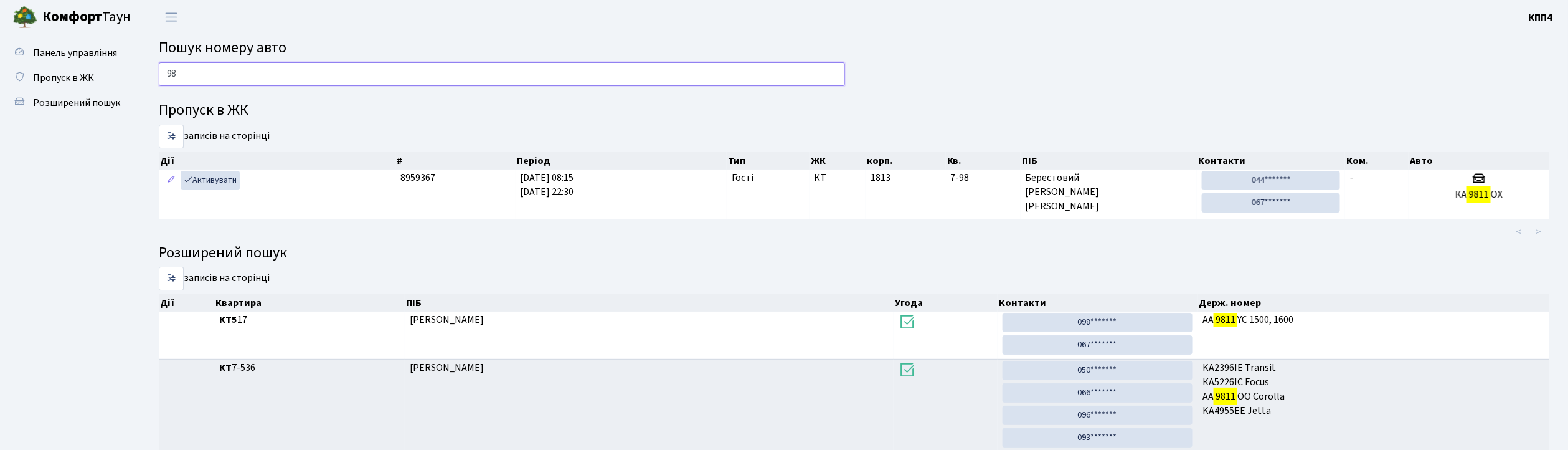
type input "9"
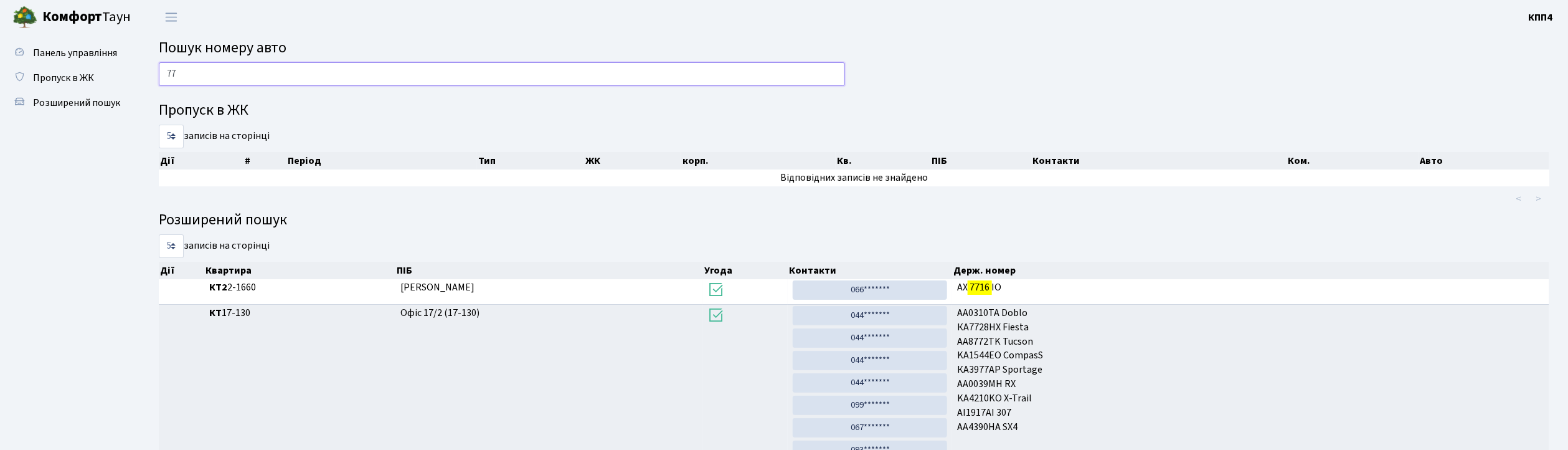
type input "7"
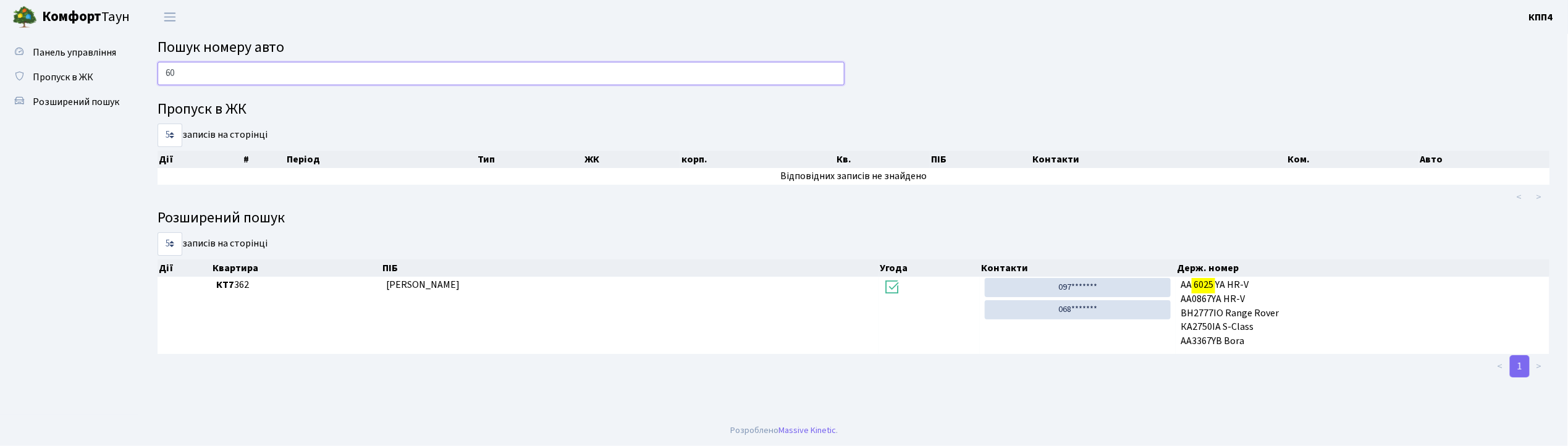
type input "6"
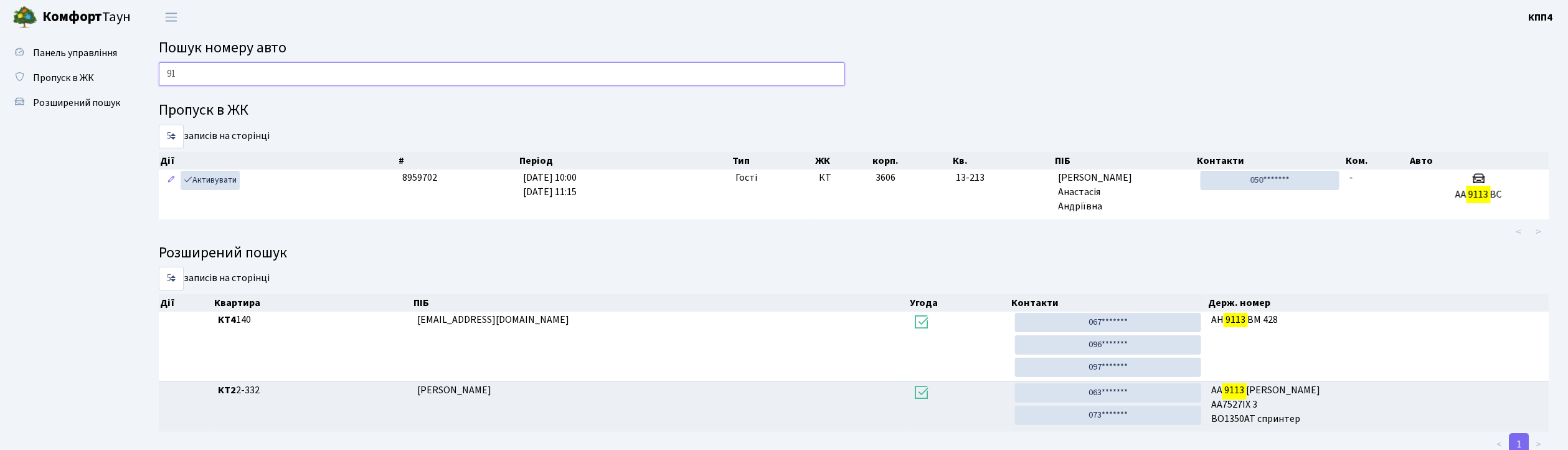
type input "9"
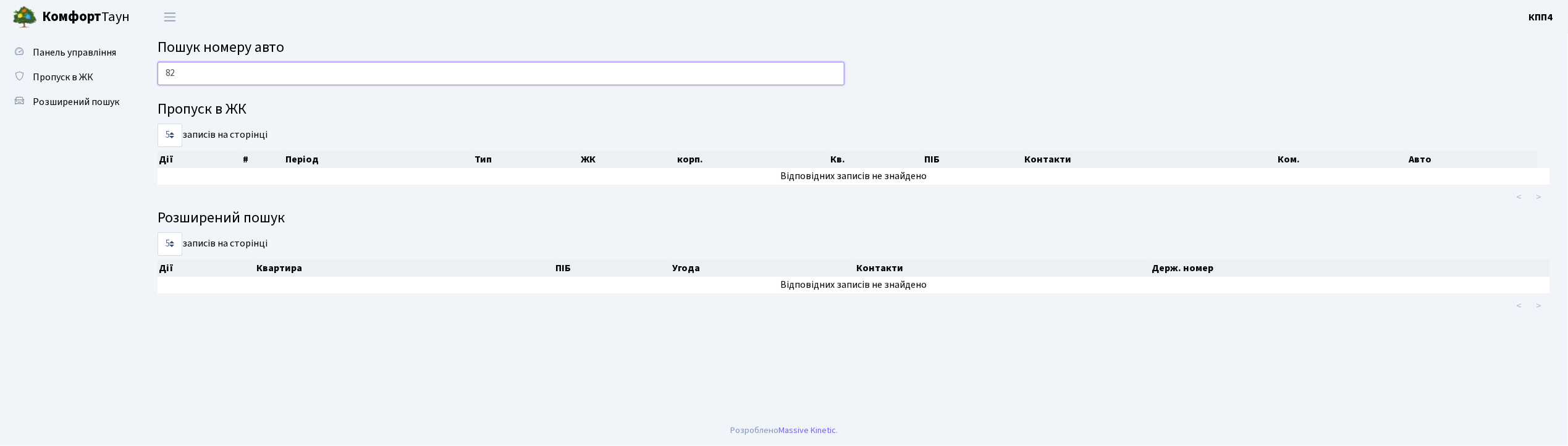
type input "8"
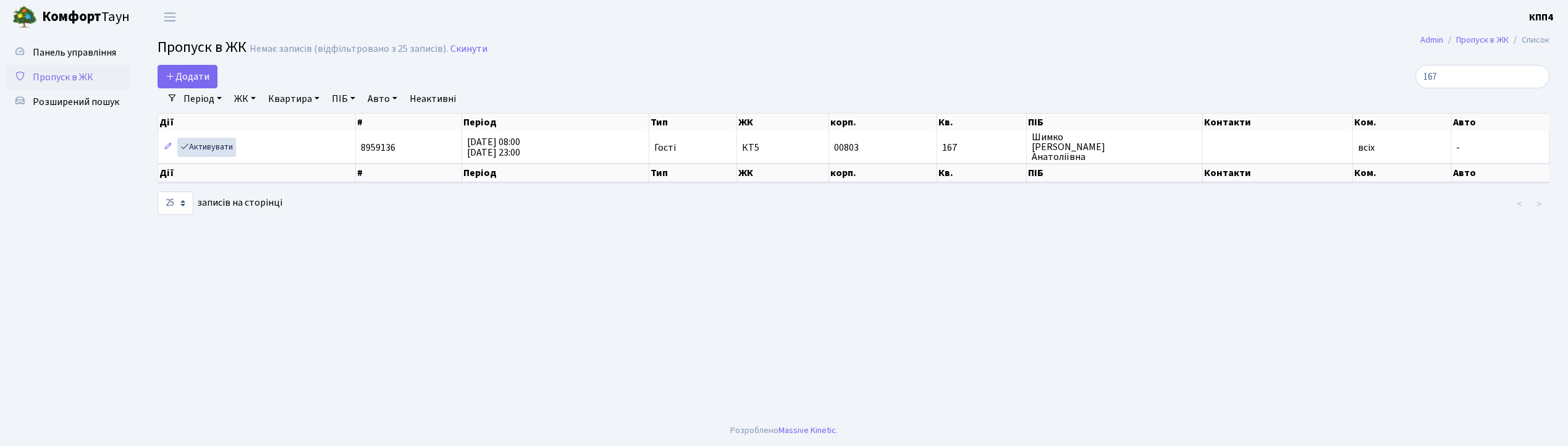
select select "25"
type input "1"
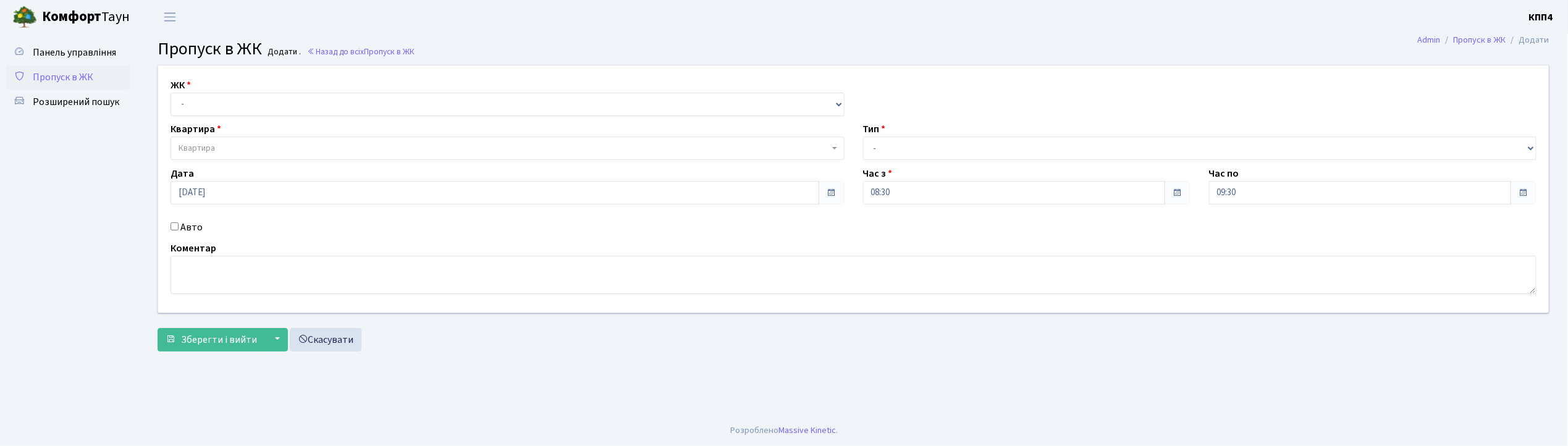
click at [173, 227] on input "Авто" at bounding box center [174, 227] width 8 height 8
checkbox input "true"
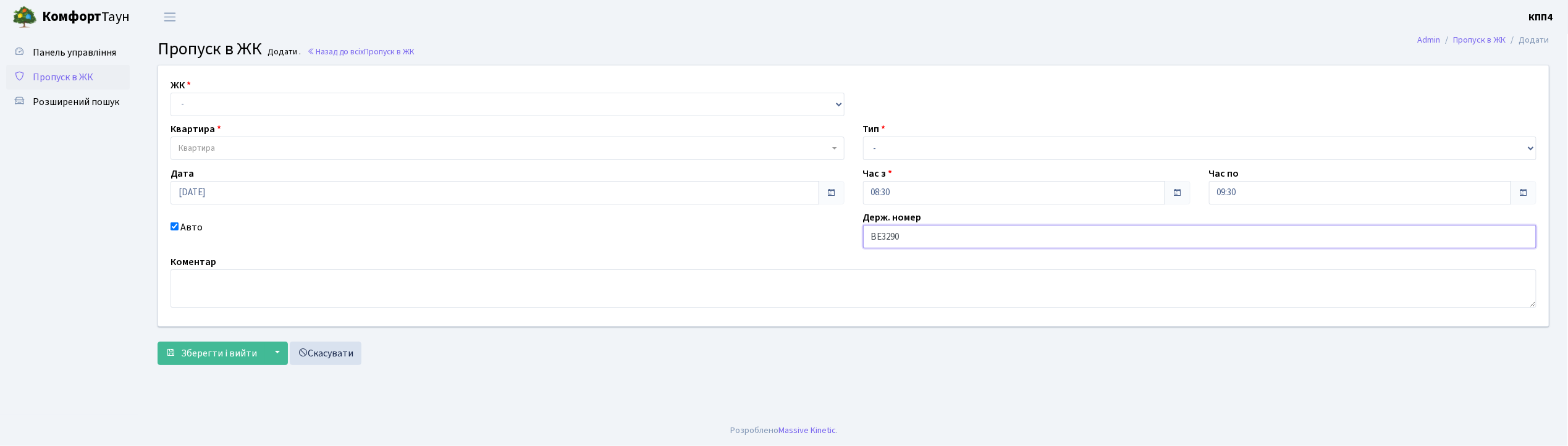
type input "ВЕ3290АО"
click at [263, 95] on select "- КТ, вул. Регенераторна, 4 КТ2, просп. [STREET_ADDRESS] [STREET_ADDRESS] [PERS…" at bounding box center [507, 105] width 674 height 23
select select "271"
click at [170, 93] on select "- КТ, вул. Регенераторна, 4 КТ2, просп. [STREET_ADDRESS] [STREET_ADDRESS] [PERS…" at bounding box center [507, 105] width 674 height 23
select select
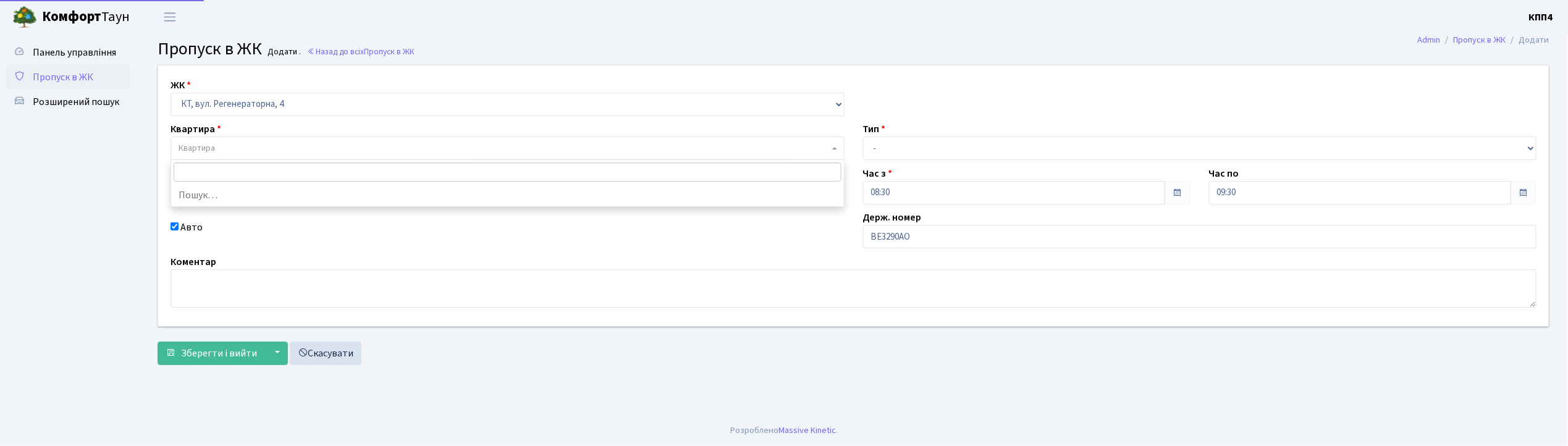
click at [267, 149] on span "Квартира" at bounding box center [503, 148] width 651 height 12
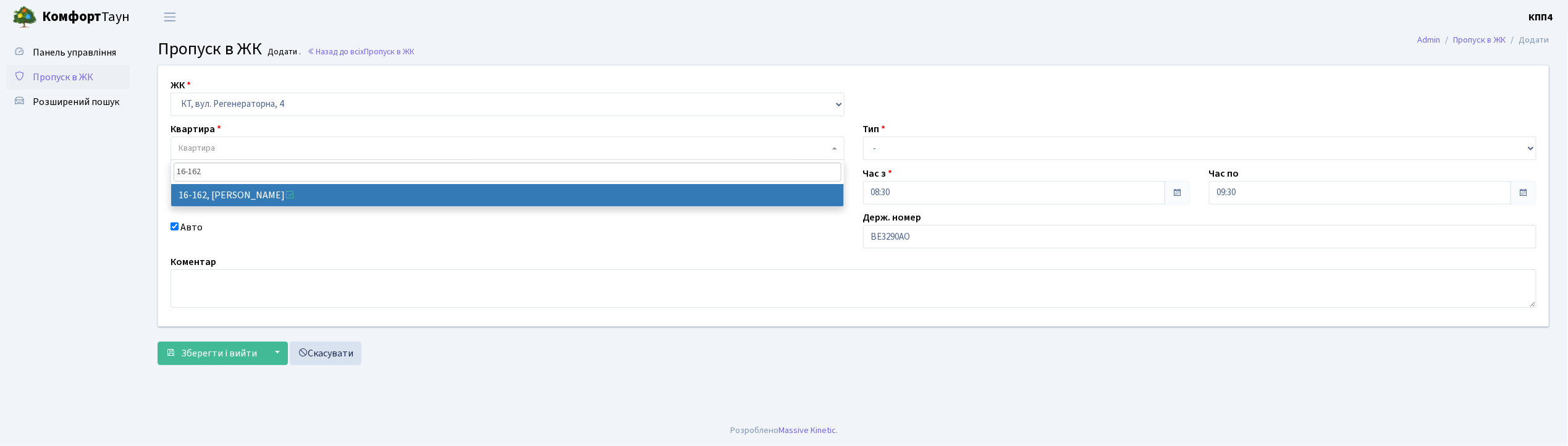
type input "16-162"
select select "8723"
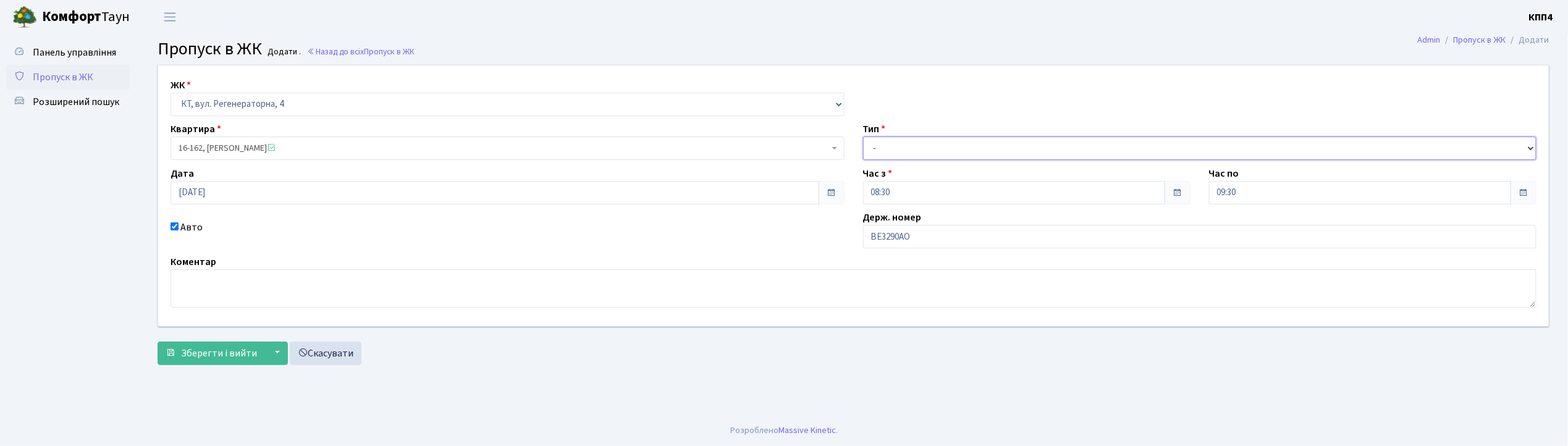
click at [886, 143] on select "- Доставка Таксі Гості Сервіс" at bounding box center [1200, 148] width 674 height 23
select select "3"
click at [863, 137] on select "- Доставка Таксі Гості Сервіс" at bounding box center [1200, 148] width 674 height 23
click at [253, 294] on textarea at bounding box center [853, 288] width 1366 height 38
type textarea "НА ЦІЛИЙ ДЕНЬ"
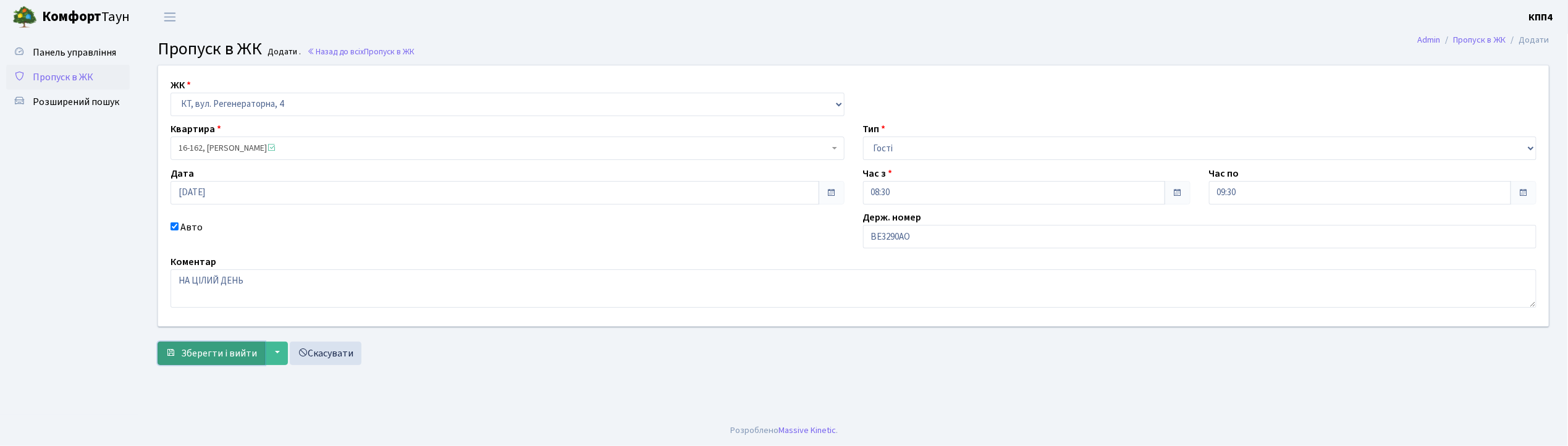
click at [209, 355] on span "Зберегти і вийти" at bounding box center [219, 353] width 76 height 13
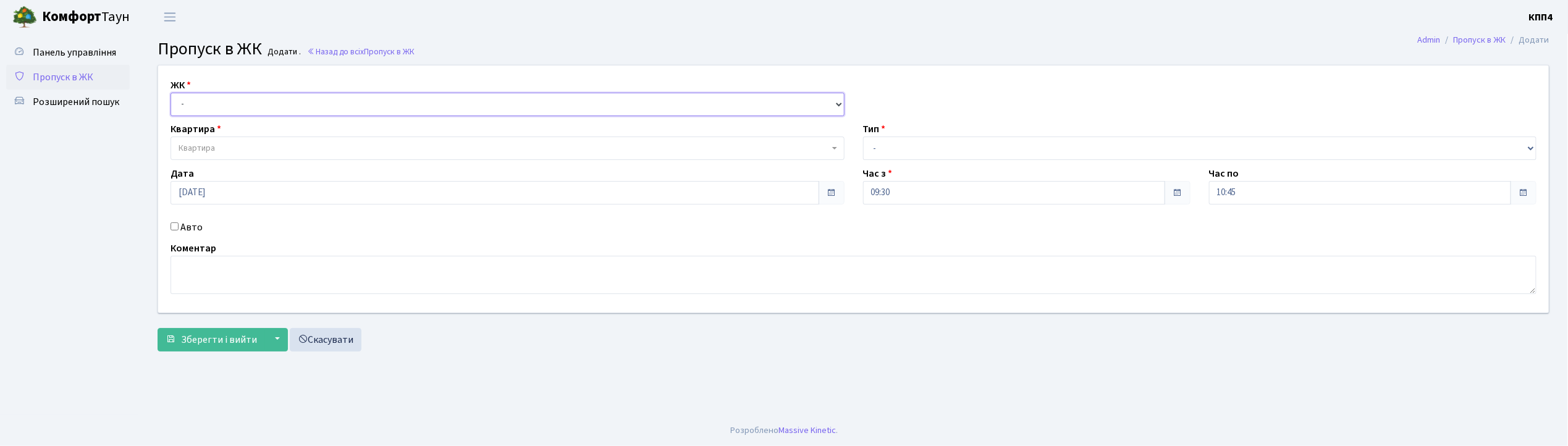
click at [210, 109] on select "- КТ, вул. Регенераторна, 4 КТ2, просп. [STREET_ADDRESS] [STREET_ADDRESS] [PERS…" at bounding box center [507, 105] width 674 height 23
select select "271"
click at [170, 93] on select "- КТ, вул. Регенераторна, 4 КТ2, просп. [STREET_ADDRESS] [STREET_ADDRESS] [PERS…" at bounding box center [507, 105] width 674 height 23
select select
click at [203, 141] on span "Квартира" at bounding box center [507, 148] width 674 height 23
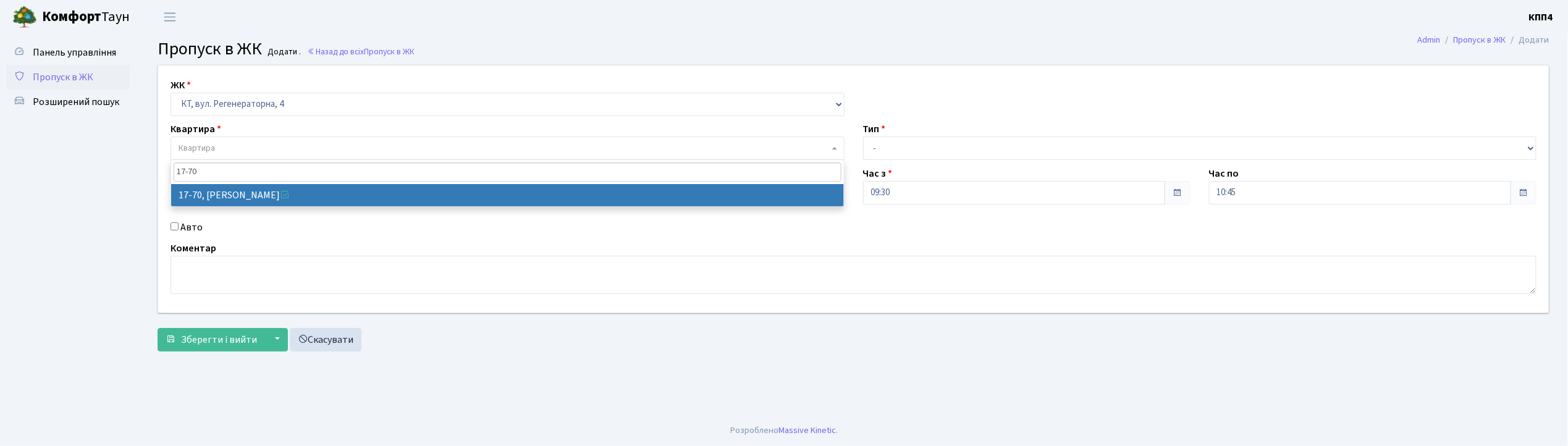
type input "17-70"
select select "9024"
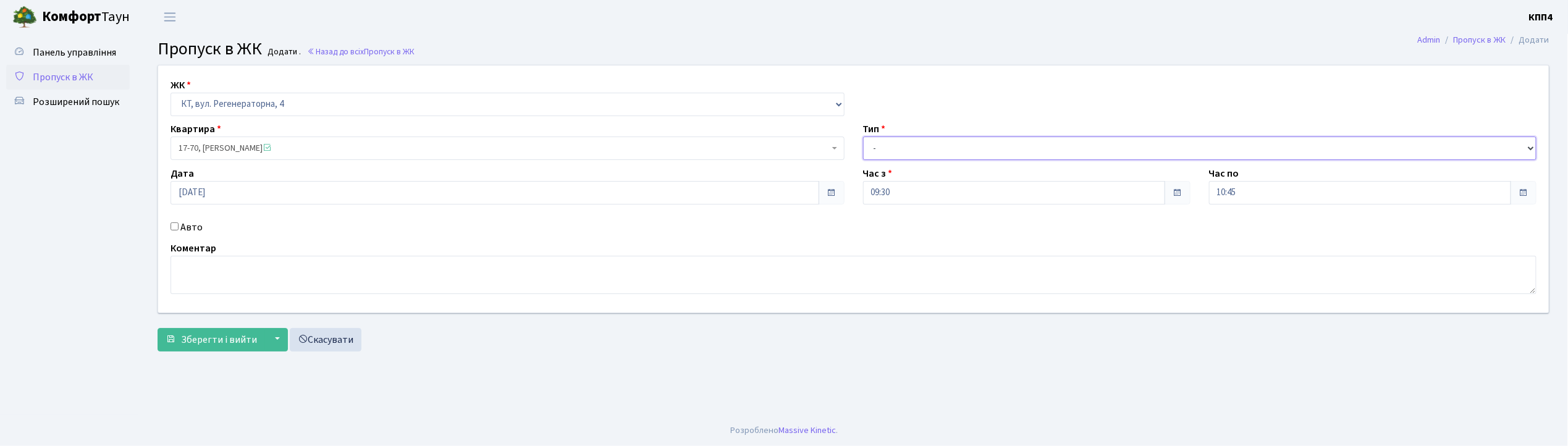
click at [890, 141] on select "- Доставка Таксі Гості Сервіс" at bounding box center [1200, 148] width 674 height 23
select select "1"
click at [863, 137] on select "- Доставка Таксі Гості Сервіс" at bounding box center [1200, 148] width 674 height 23
click at [226, 341] on span "Зберегти і вийти" at bounding box center [219, 339] width 76 height 13
